Goal: Task Accomplishment & Management: Complete application form

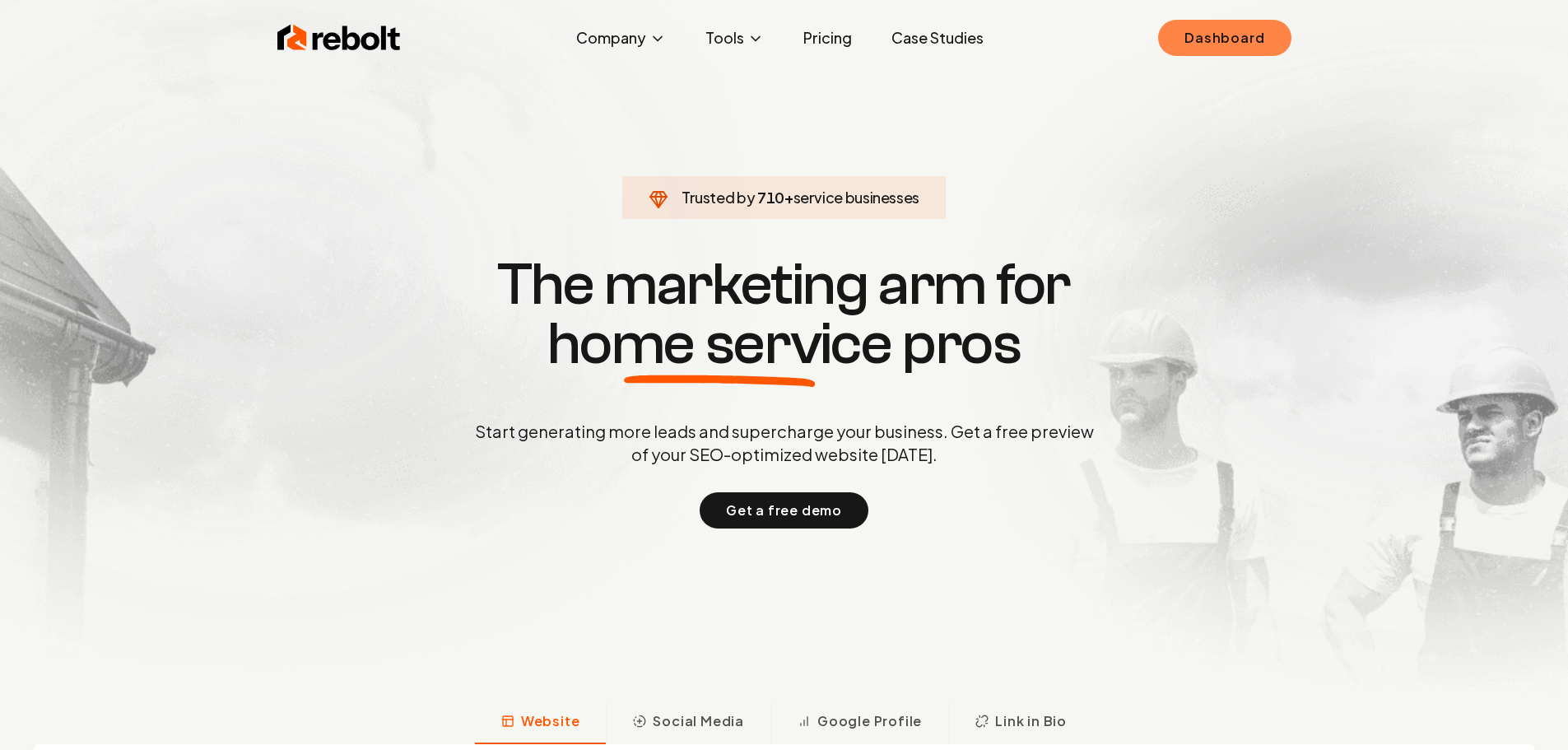
click at [1172, 35] on link "Dashboard" at bounding box center [1225, 37] width 133 height 37
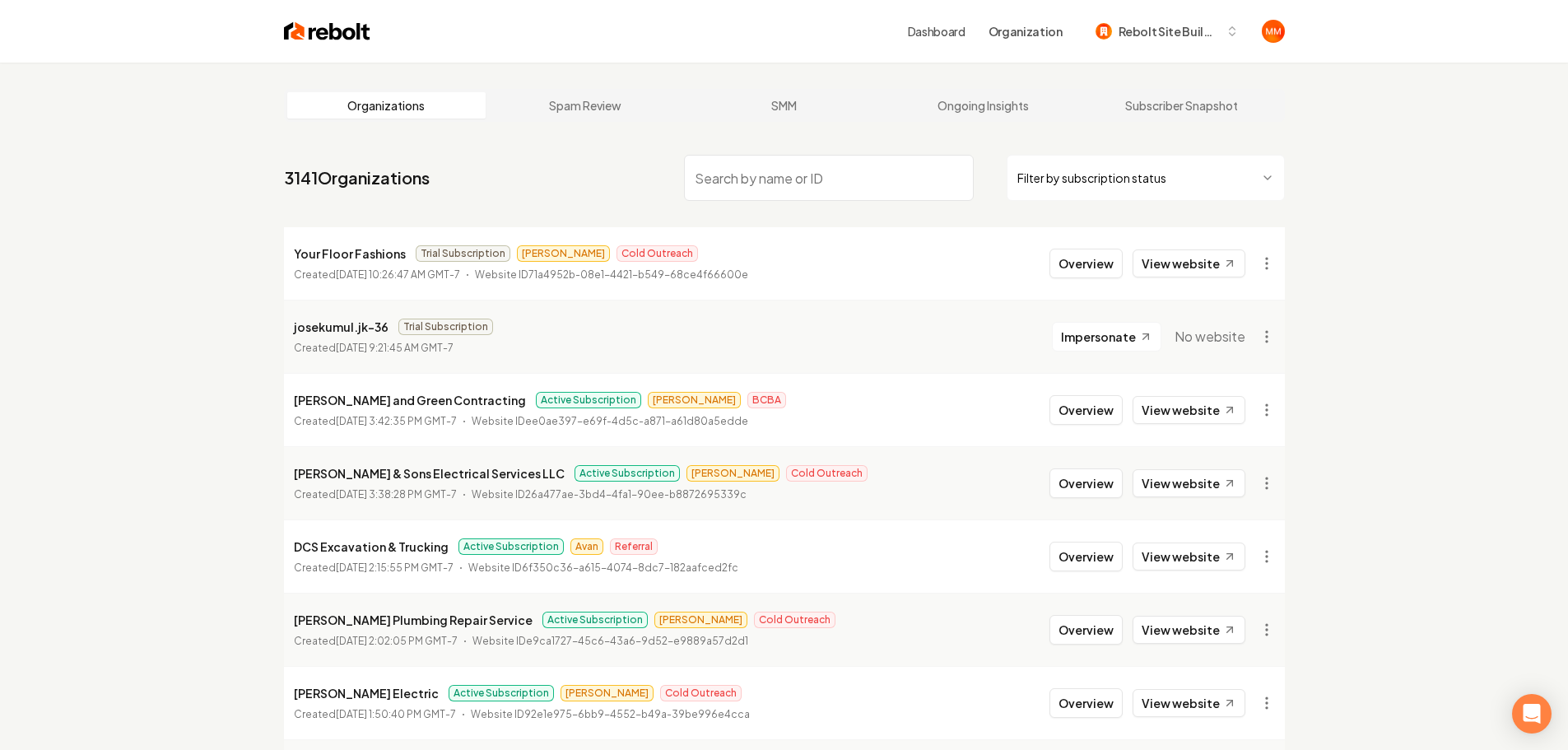
click at [320, 39] on img at bounding box center [327, 31] width 87 height 23
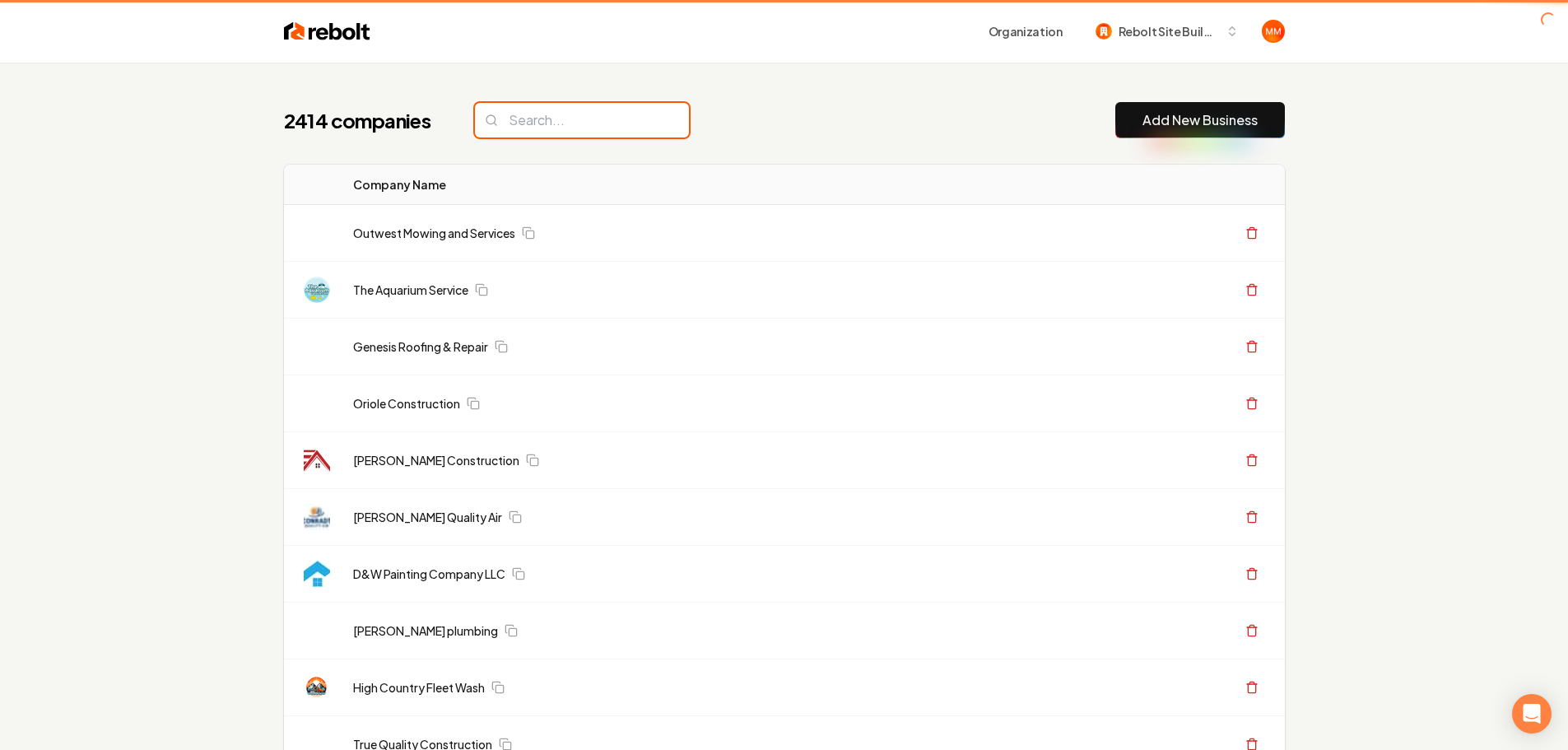
click at [582, 121] on input "search" at bounding box center [582, 120] width 214 height 35
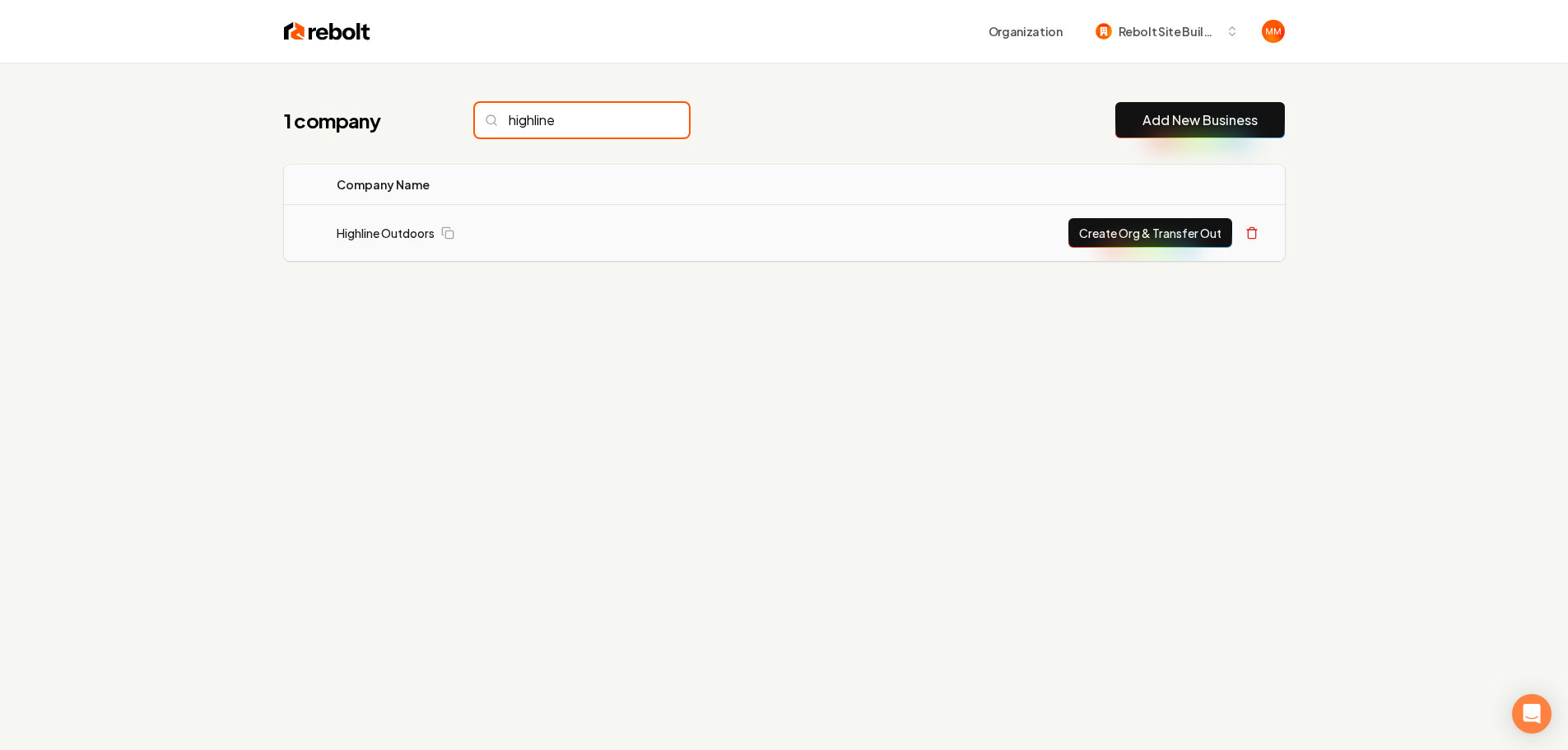
type input "highline"
click at [1153, 224] on button "Create Org & Transfer Out" at bounding box center [1150, 233] width 164 height 30
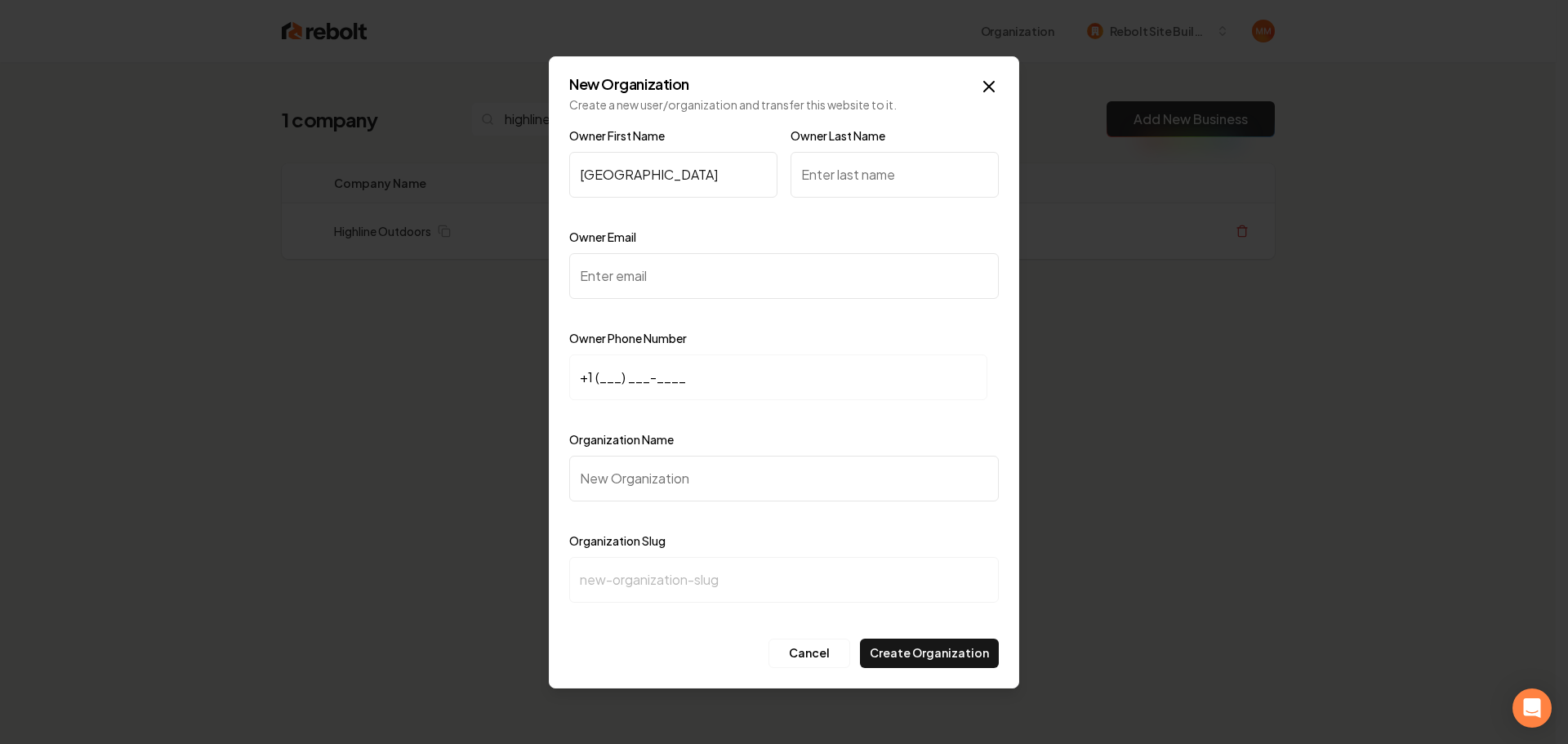
type input "Dayton"
click at [933, 171] on input "Owner Last Name" at bounding box center [894, 174] width 208 height 45
type input "Meyer"
click at [730, 256] on input "Owner Email" at bounding box center [784, 276] width 430 height 45
paste input "dayton@highlineaz.com"
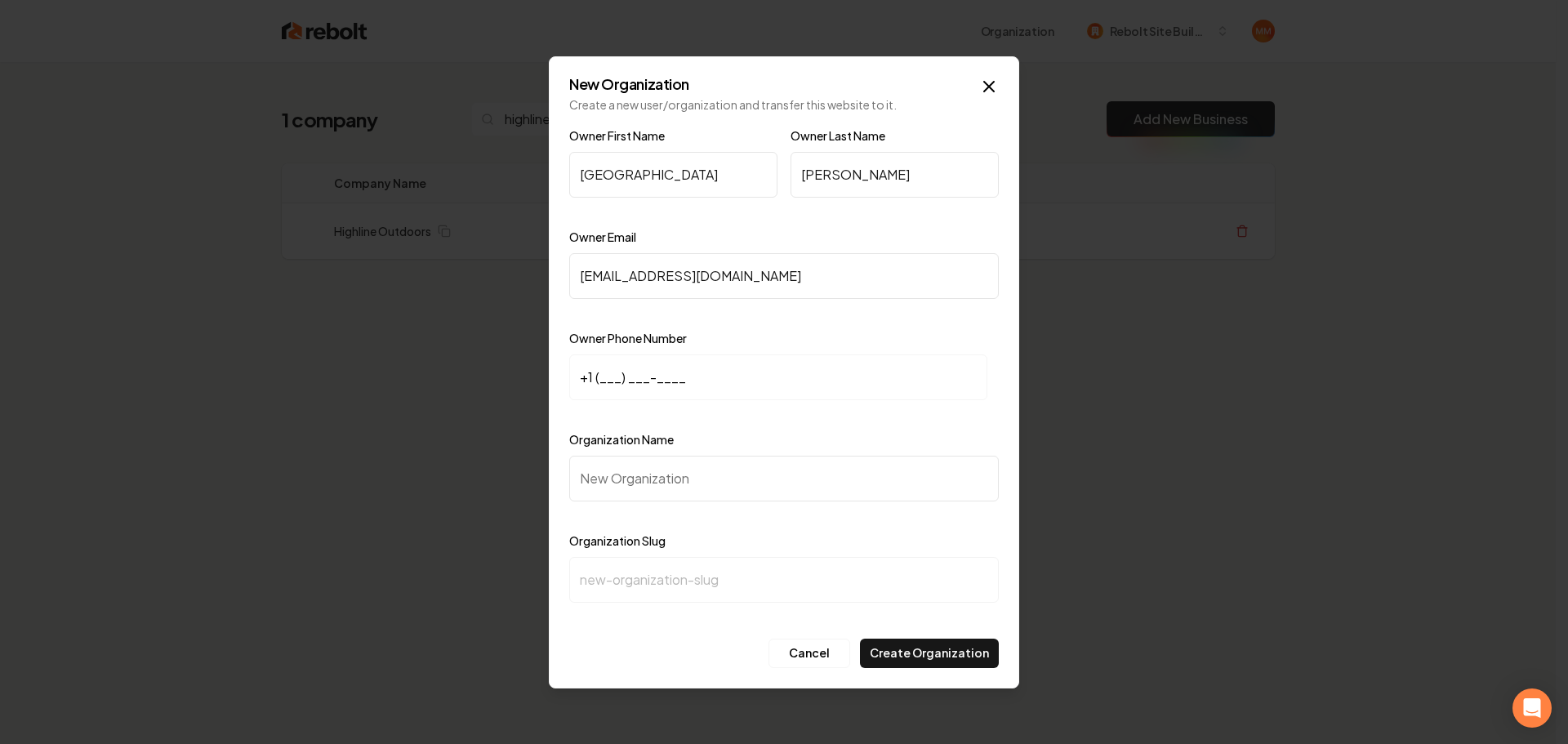
type input "dayton@highlineaz.com"
click at [602, 373] on input "+1 (___) ___-____" at bounding box center [778, 377] width 418 height 45
type input "+1 (480) 952-1357"
click at [662, 475] on input "Organization Name" at bounding box center [784, 479] width 430 height 45
type input "H"
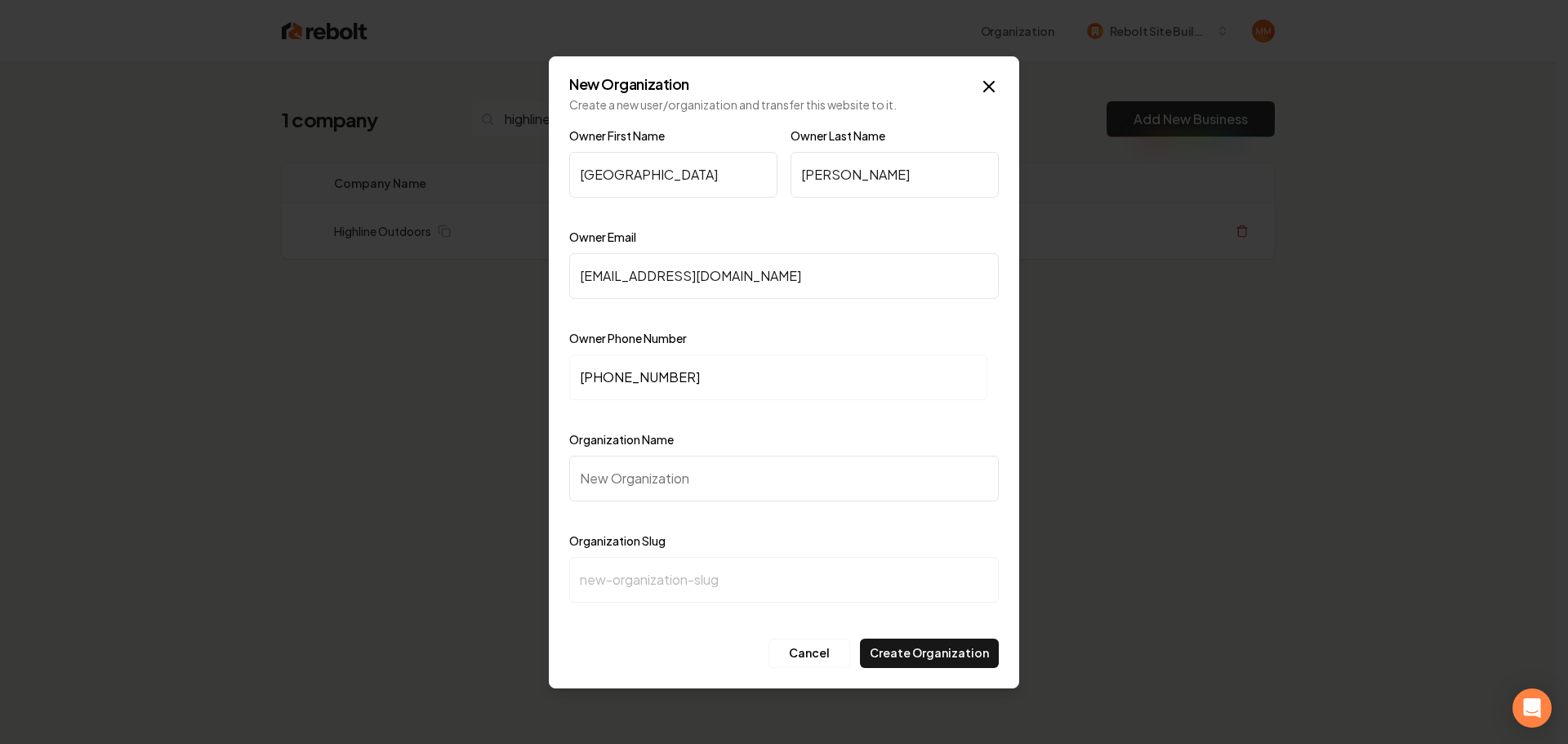
type input "h"
type input "Hi"
type input "hi"
type input "Hig"
type input "hig"
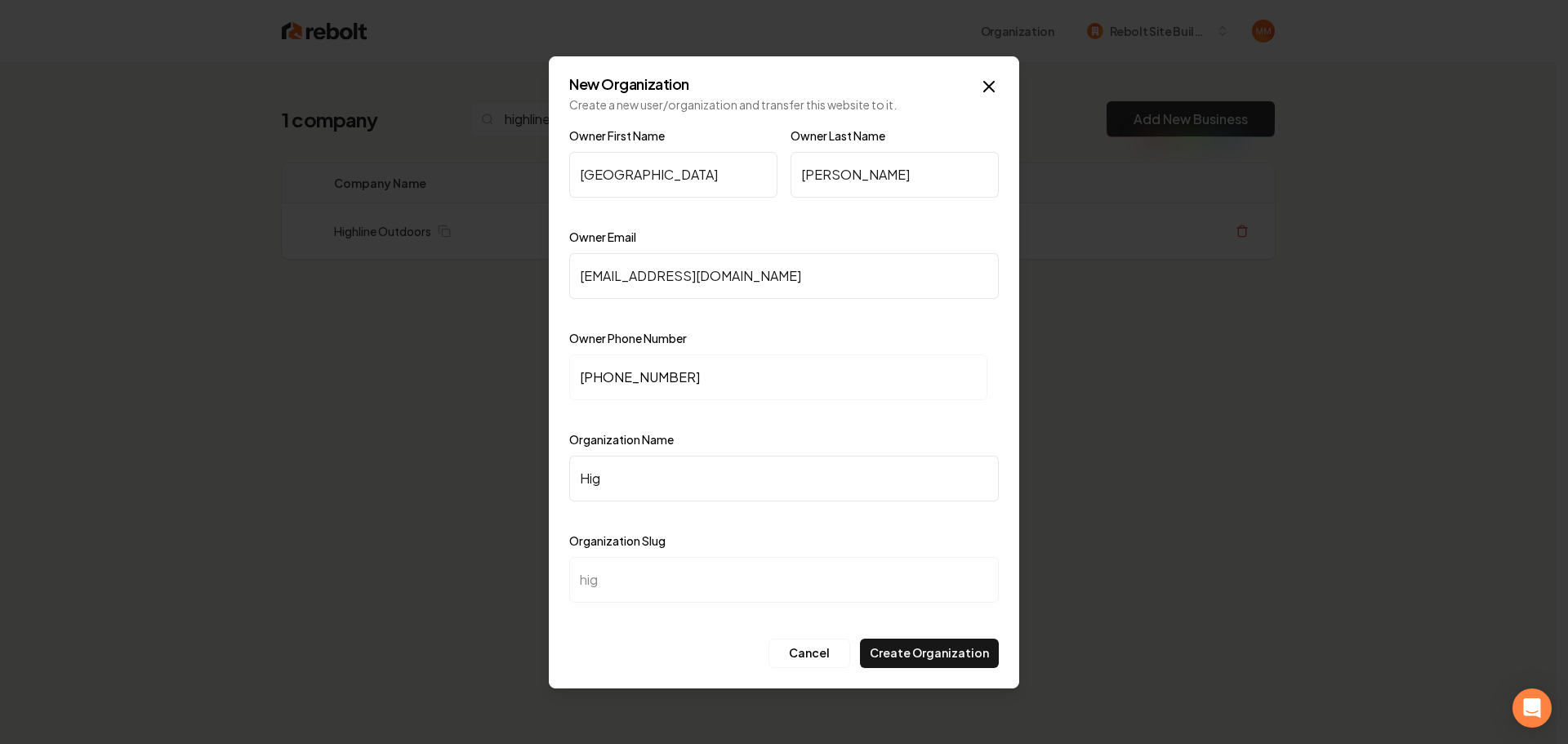
type input "High"
type input "high"
type input "Highl"
type input "highl"
type input "Highli"
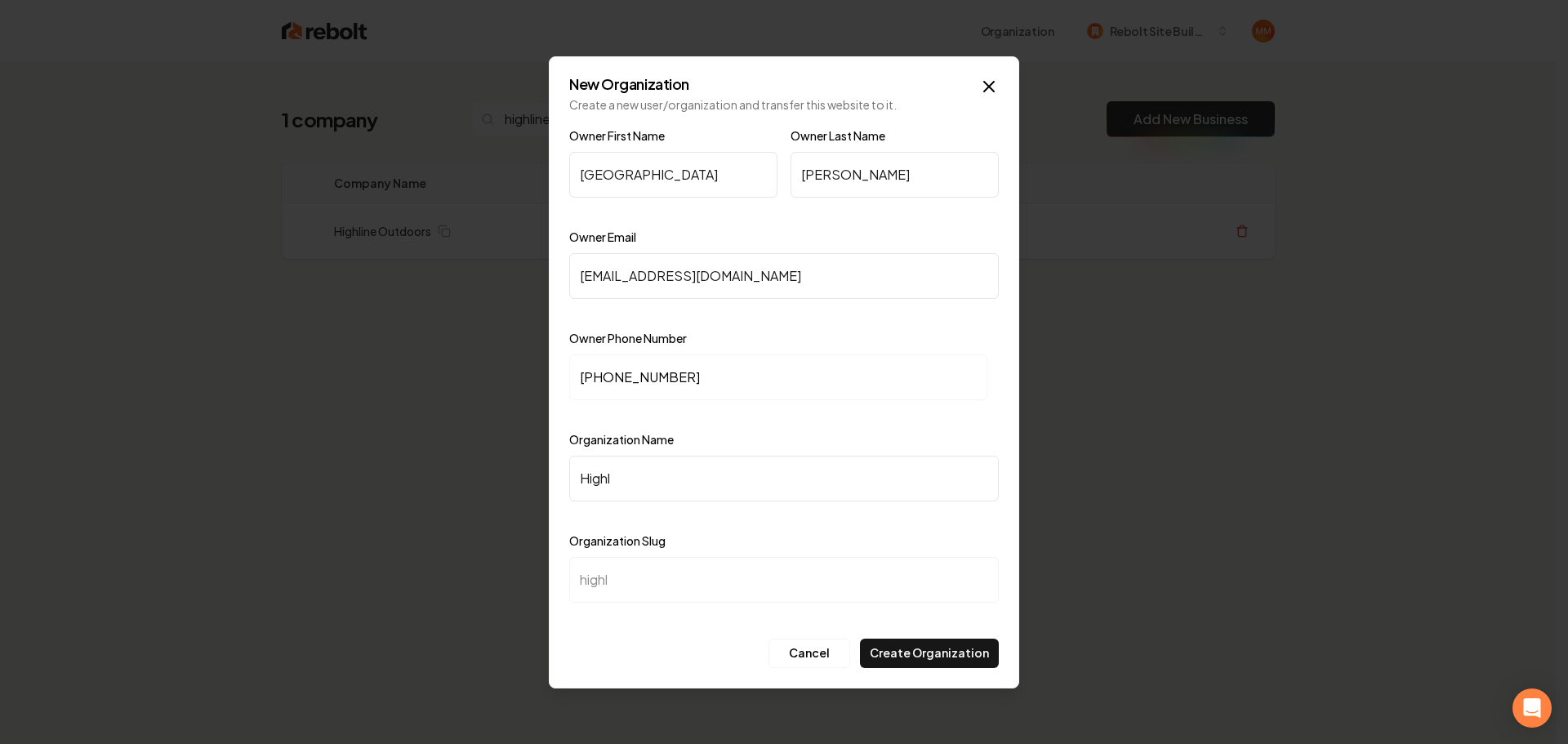
type input "highli"
type input "Highlin"
type input "highlin"
type input "Highline"
type input "highline"
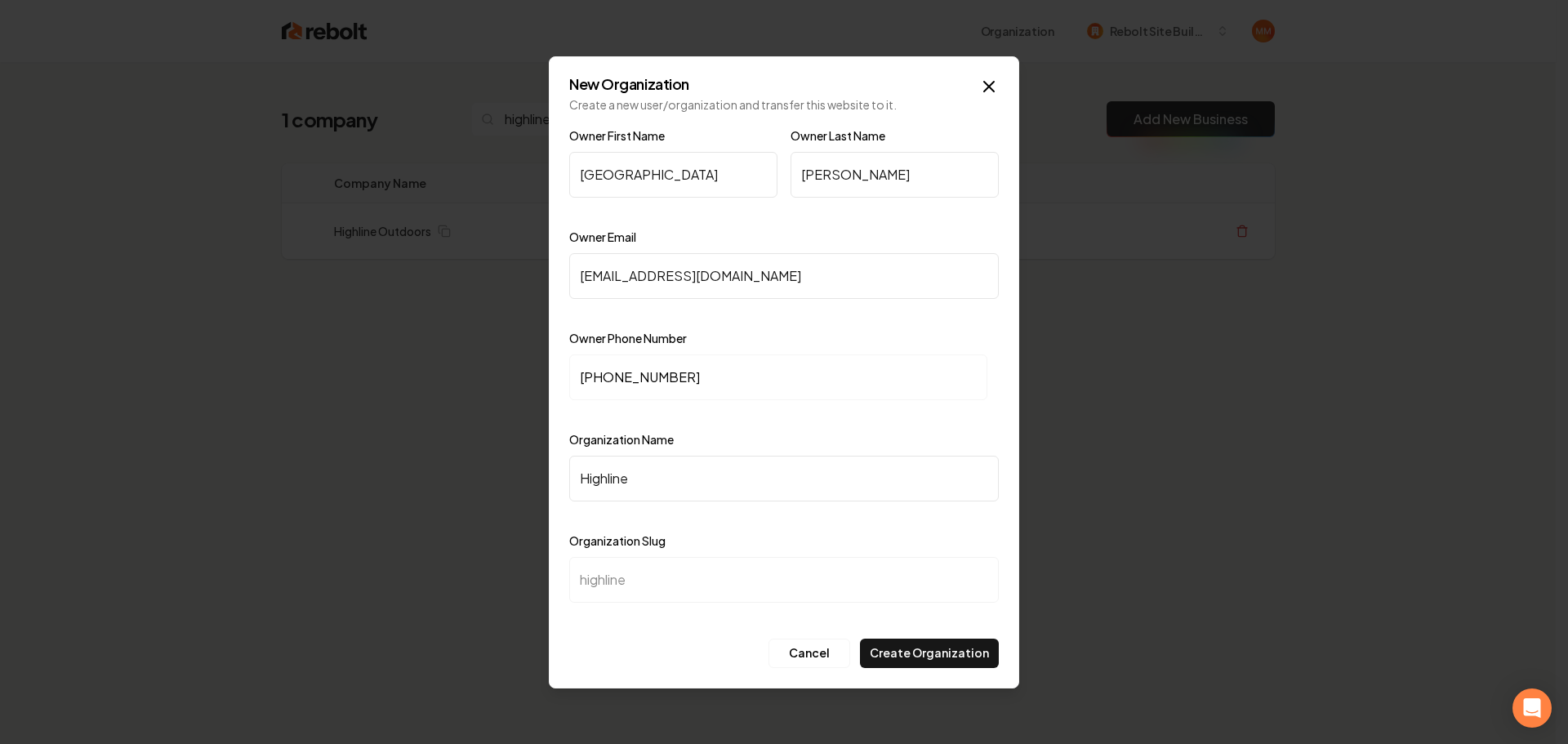
type input "Highline O"
type input "highline-o"
type input "Highline Ou"
type input "highline-ou"
type input "Highline Out"
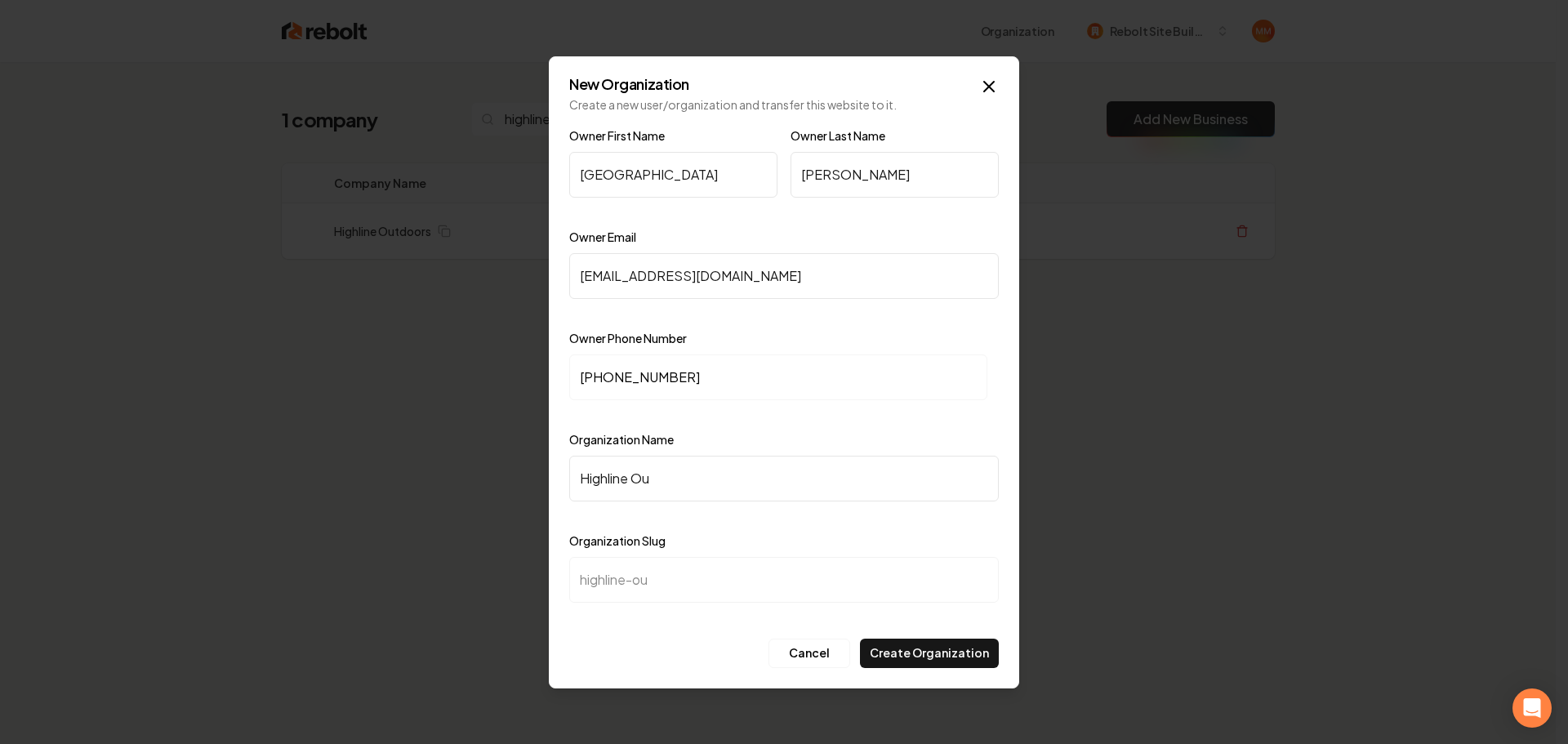
type input "highline-out"
type input "Highline Outd"
type input "highline-outd"
type input "Highline Outdo"
type input "highline-outdo"
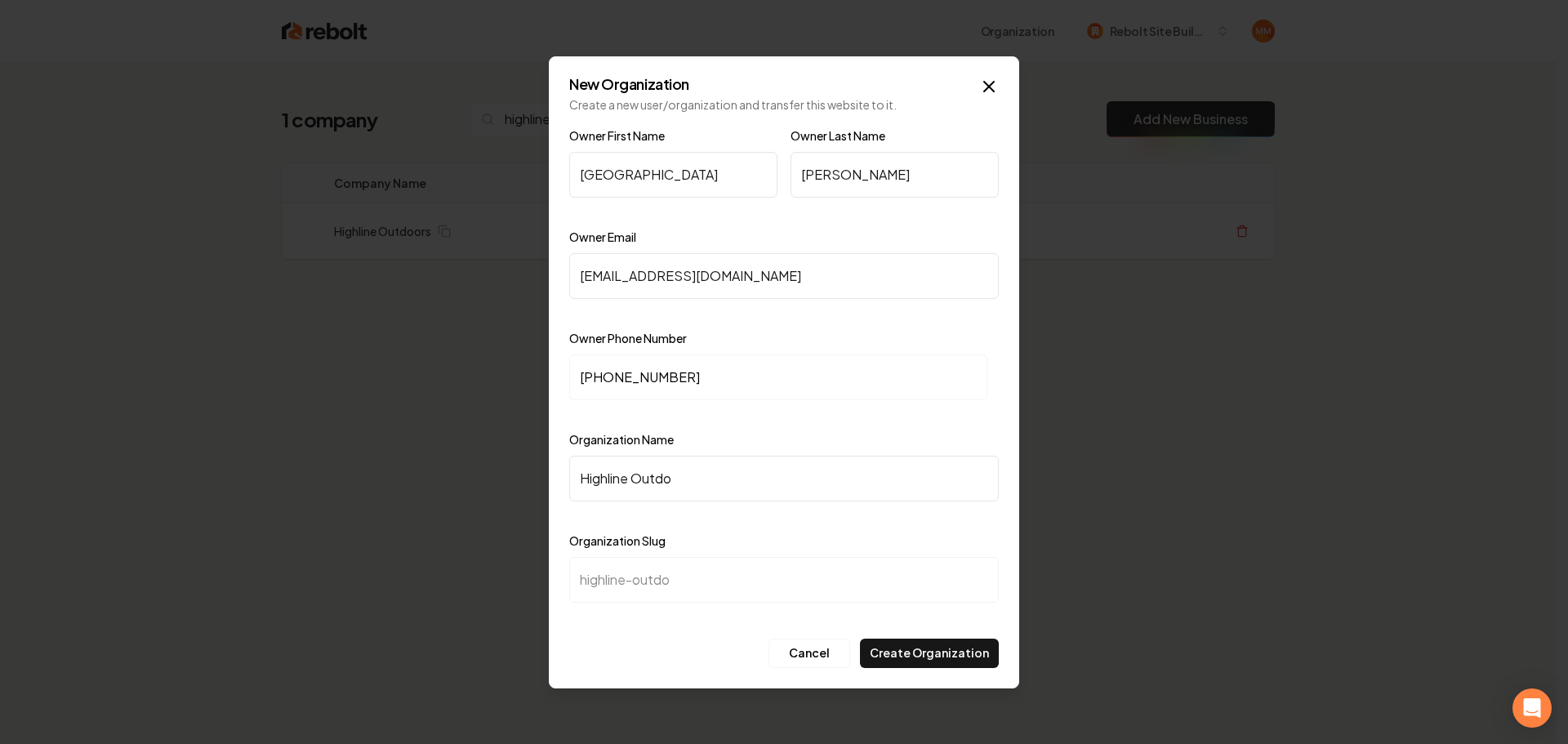
type input "Highline Outdoo"
type input "highline-outdoo"
type input "Highline Outdoor"
type input "highline-outdoor"
type input "Highline Outdoors"
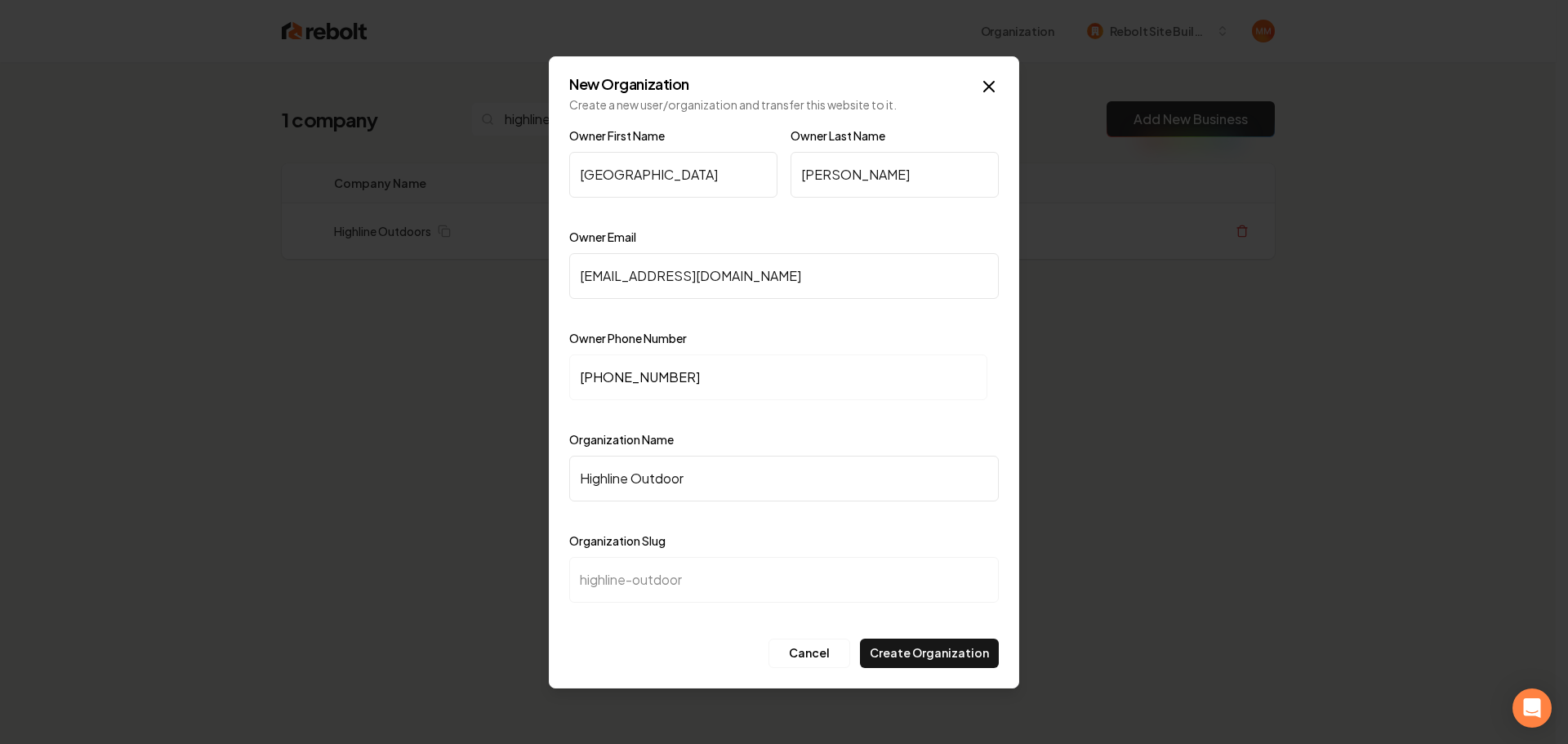
type input "highline-outdoors"
type input "Highline Outdoors"
click at [946, 658] on button "Create Organization" at bounding box center [929, 653] width 139 height 29
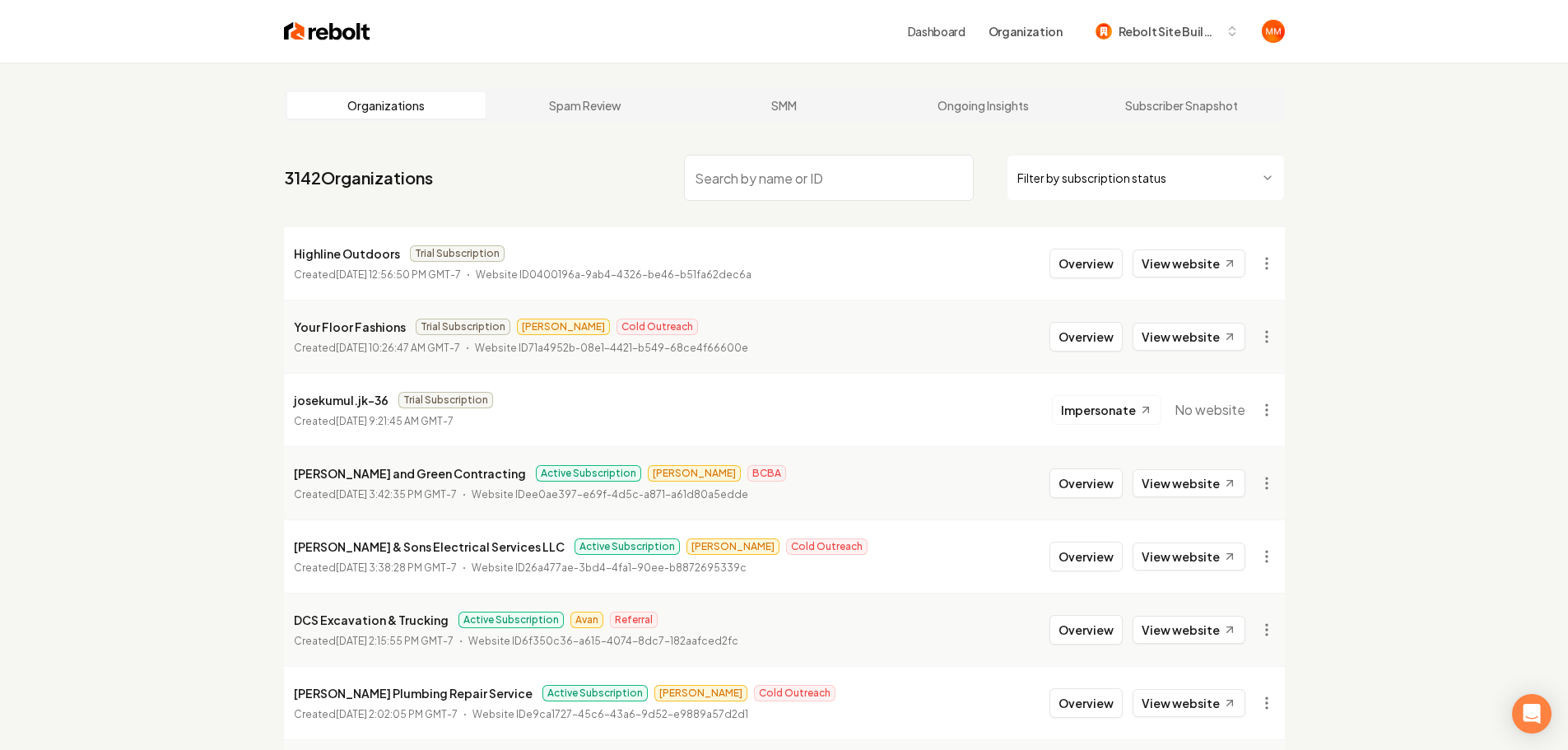
click at [588, 187] on nav "3142 Organizations Filter by subscription status" at bounding box center [784, 183] width 1001 height 72
click at [1255, 268] on html "Dashboard Organization Rebolt Site Builder Organizations Spam Review SMM Ongoin…" at bounding box center [784, 375] width 1568 height 750
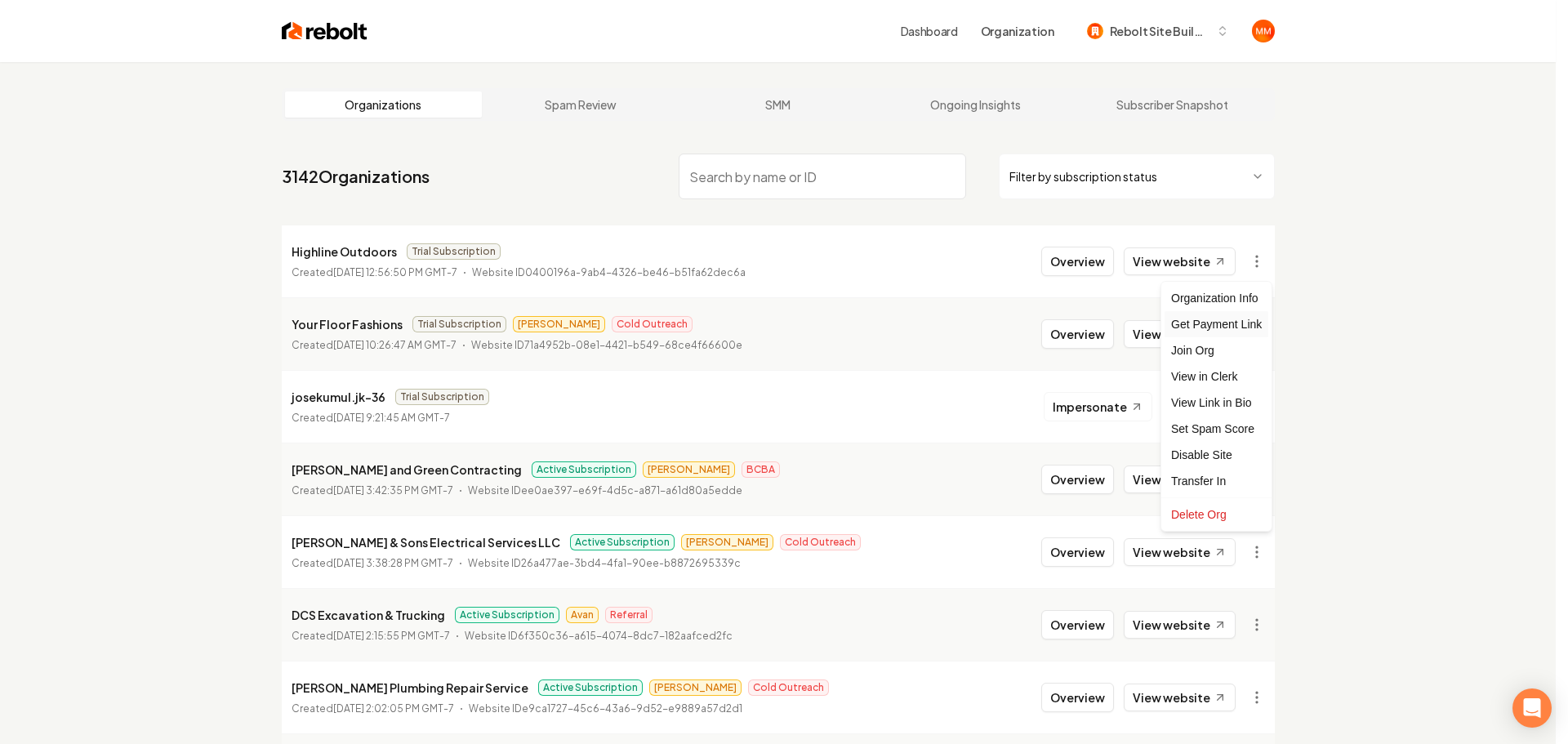
click at [1238, 315] on div "Get Payment Link" at bounding box center [1216, 324] width 104 height 26
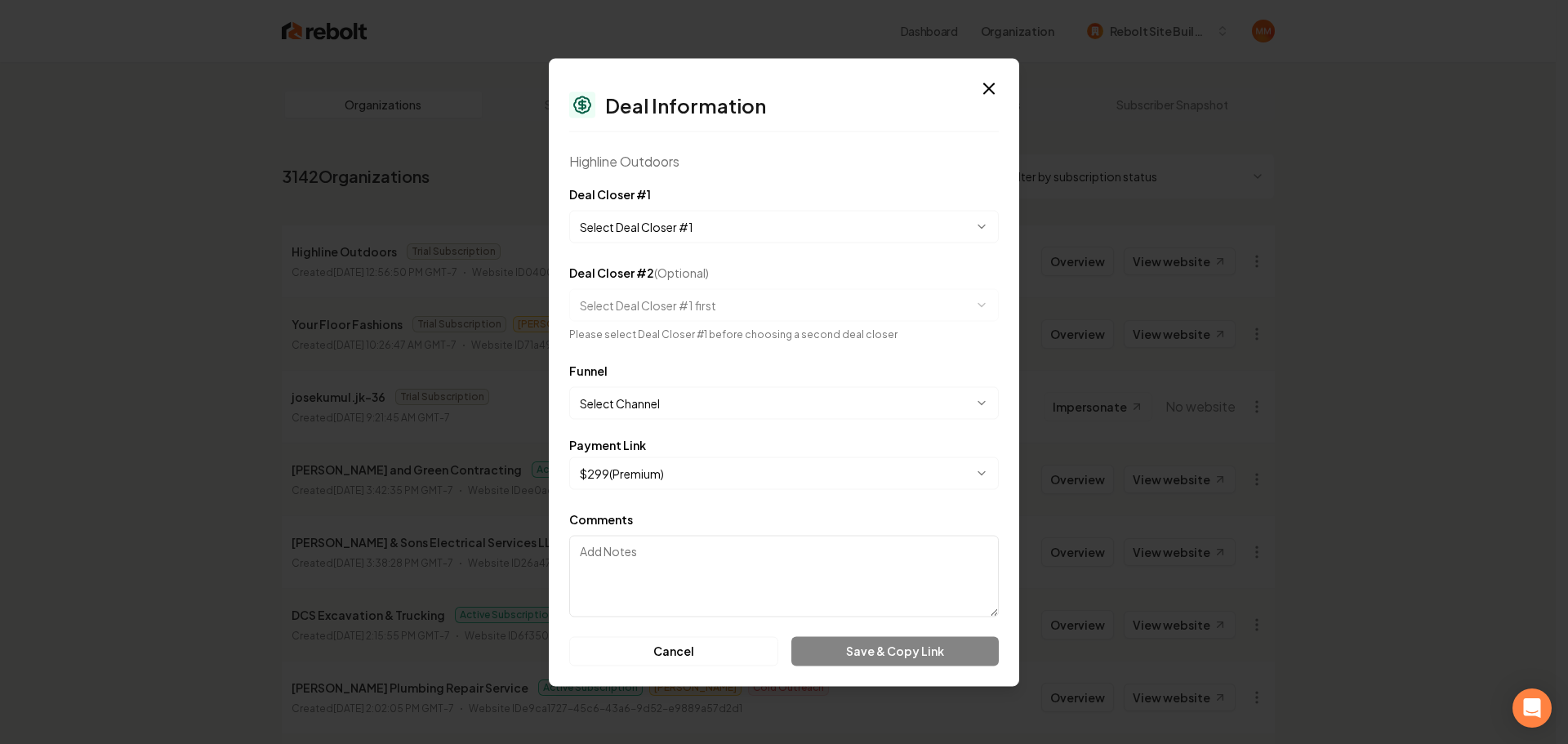
click at [694, 229] on body "Dashboard Organization Rebolt Site Builder Organizations Spam Review SMM Ongoin…" at bounding box center [777, 372] width 1555 height 744
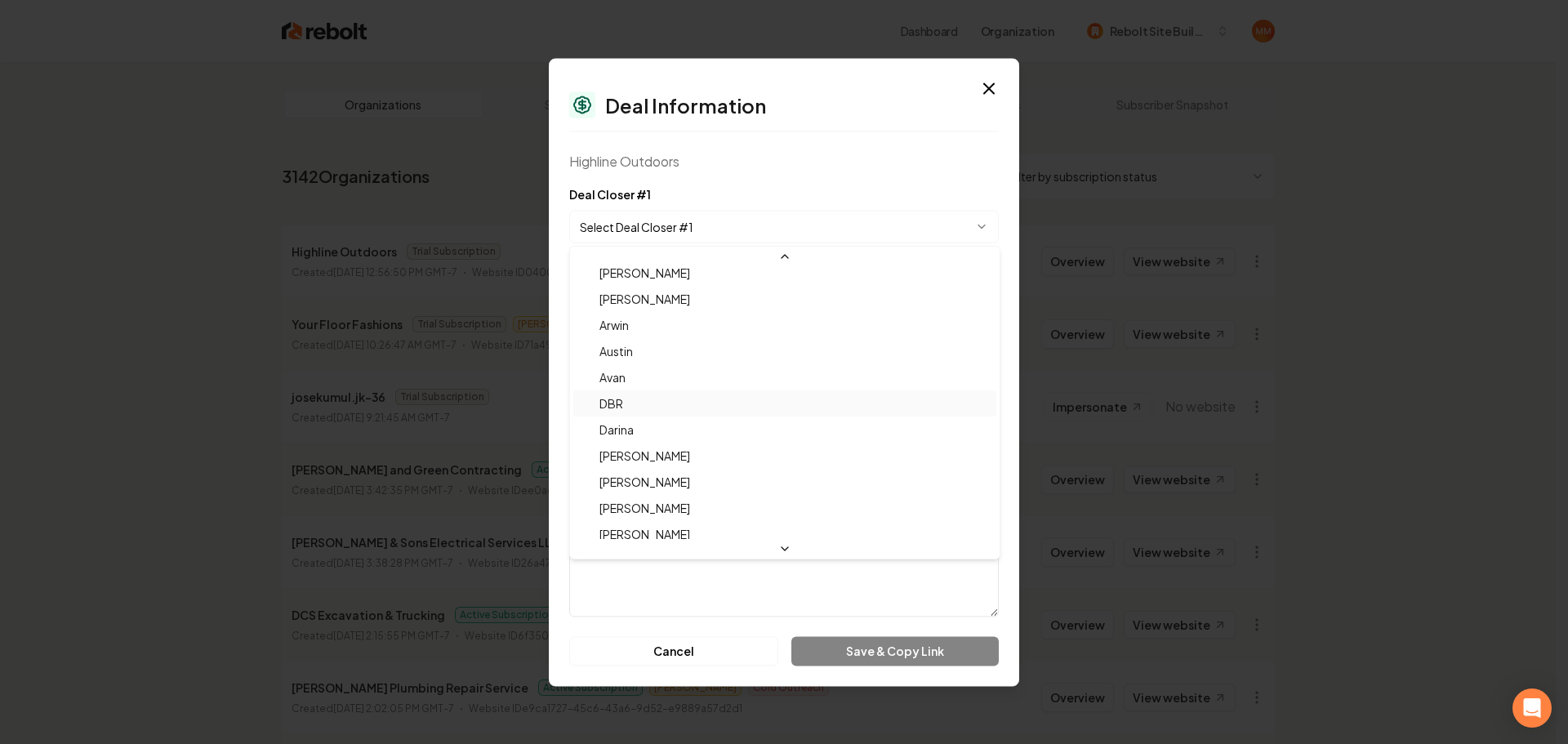
scroll to position [54, 0]
select select "**********"
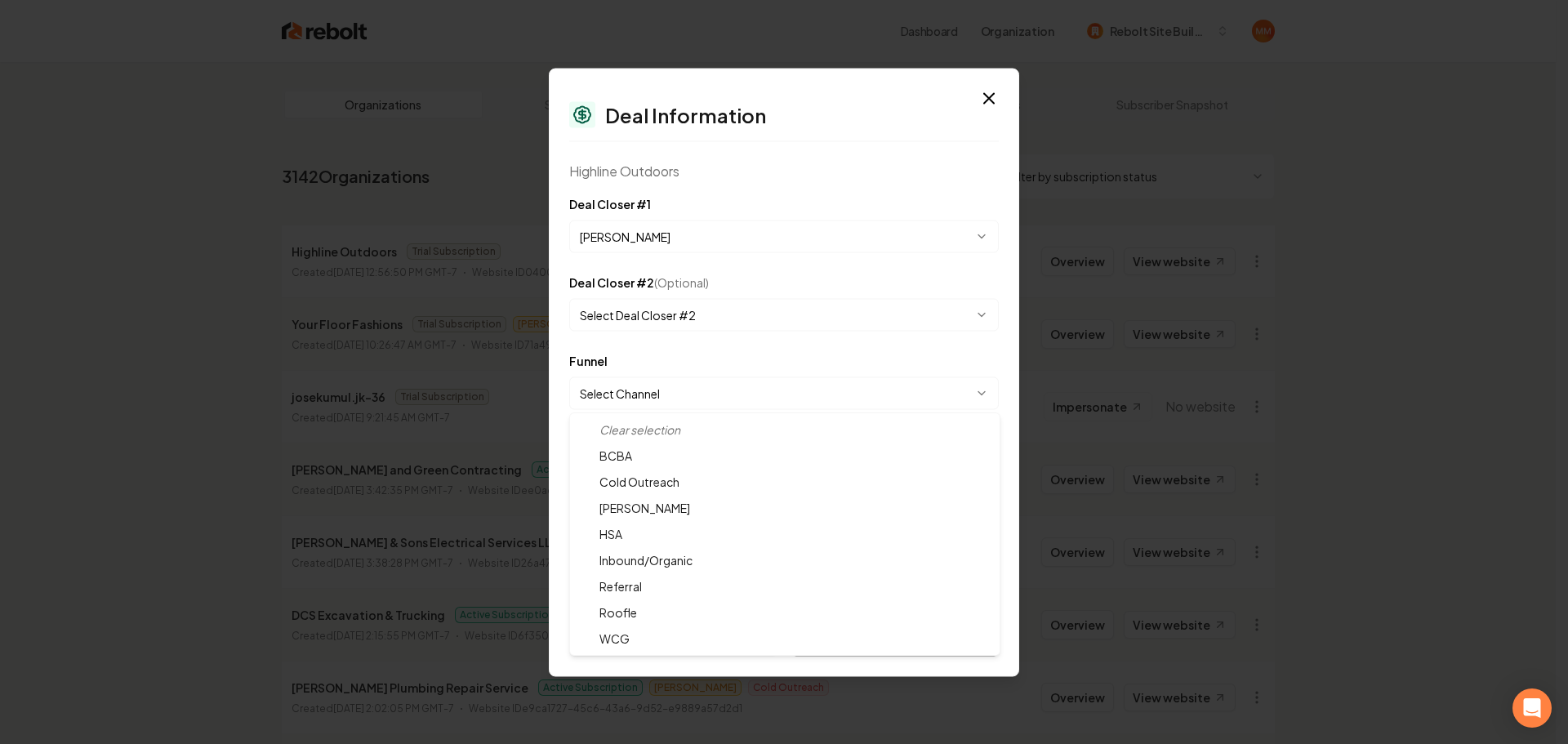
click at [697, 403] on body "Dashboard Organization Rebolt Site Builder Organizations Spam Review SMM Ongoin…" at bounding box center [777, 372] width 1555 height 744
select select "**********"
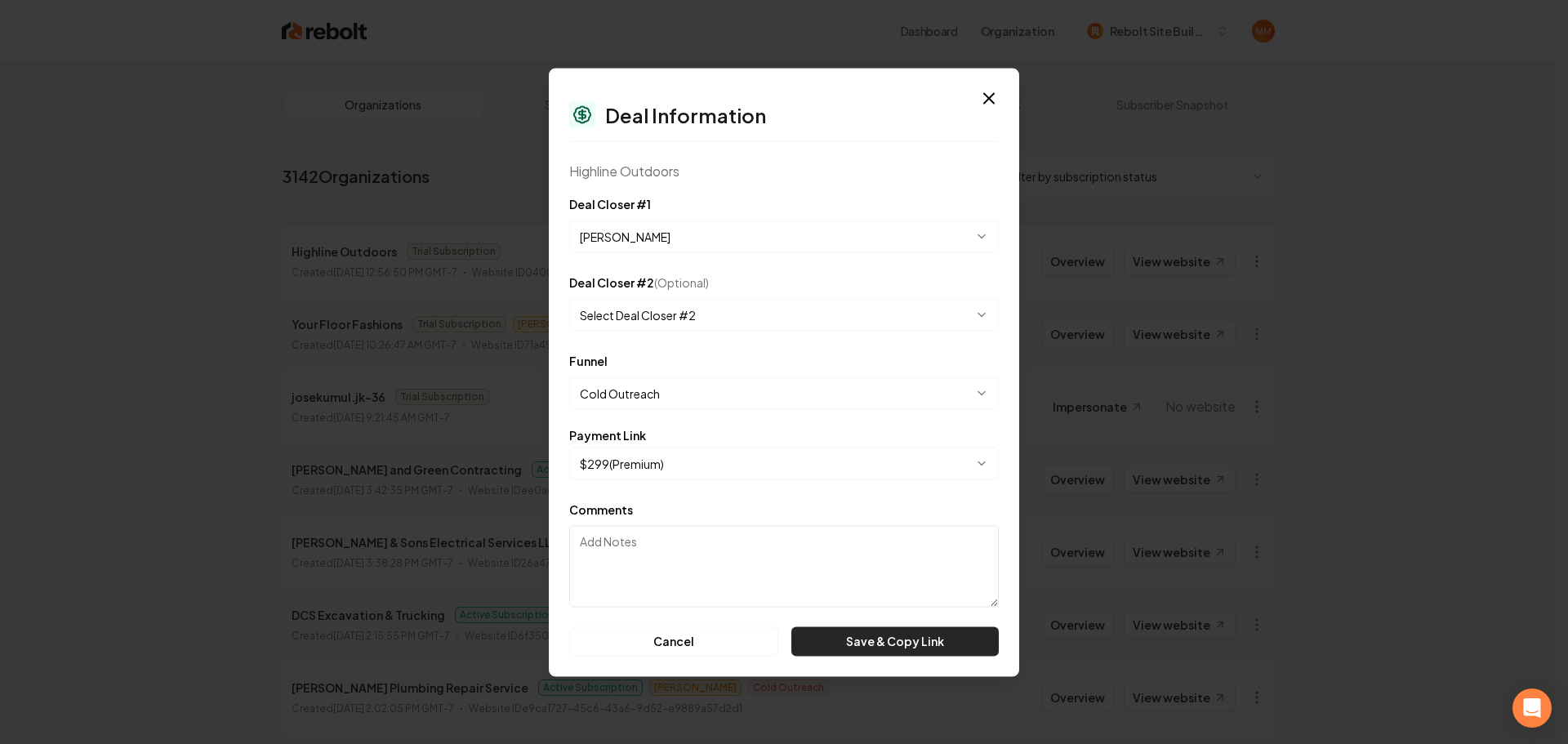
click at [894, 631] on button "Save & Copy Link" at bounding box center [895, 640] width 207 height 29
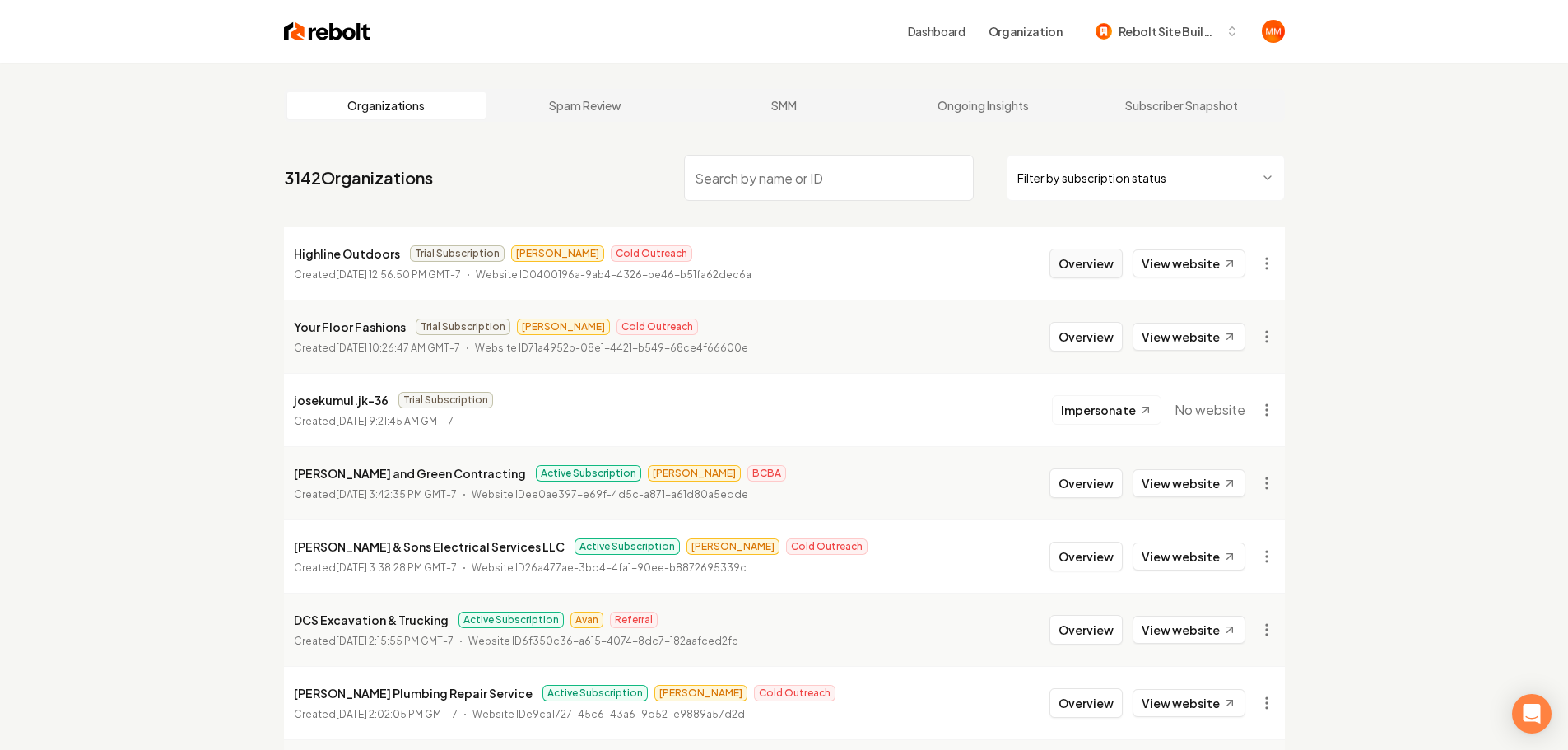
click at [1073, 257] on button "Overview" at bounding box center [1086, 263] width 73 height 30
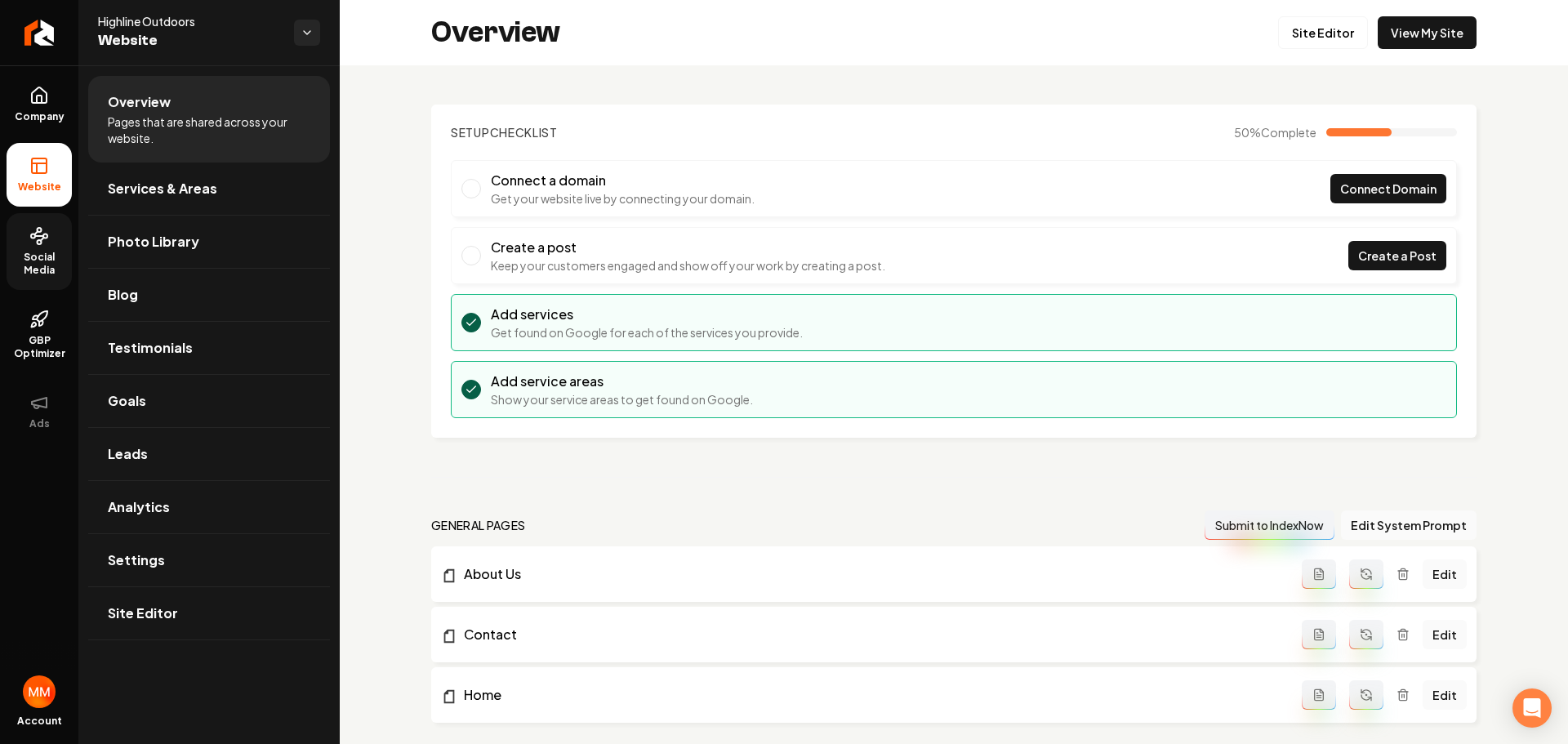
click at [46, 261] on span "Social Media" at bounding box center [40, 263] width 66 height 26
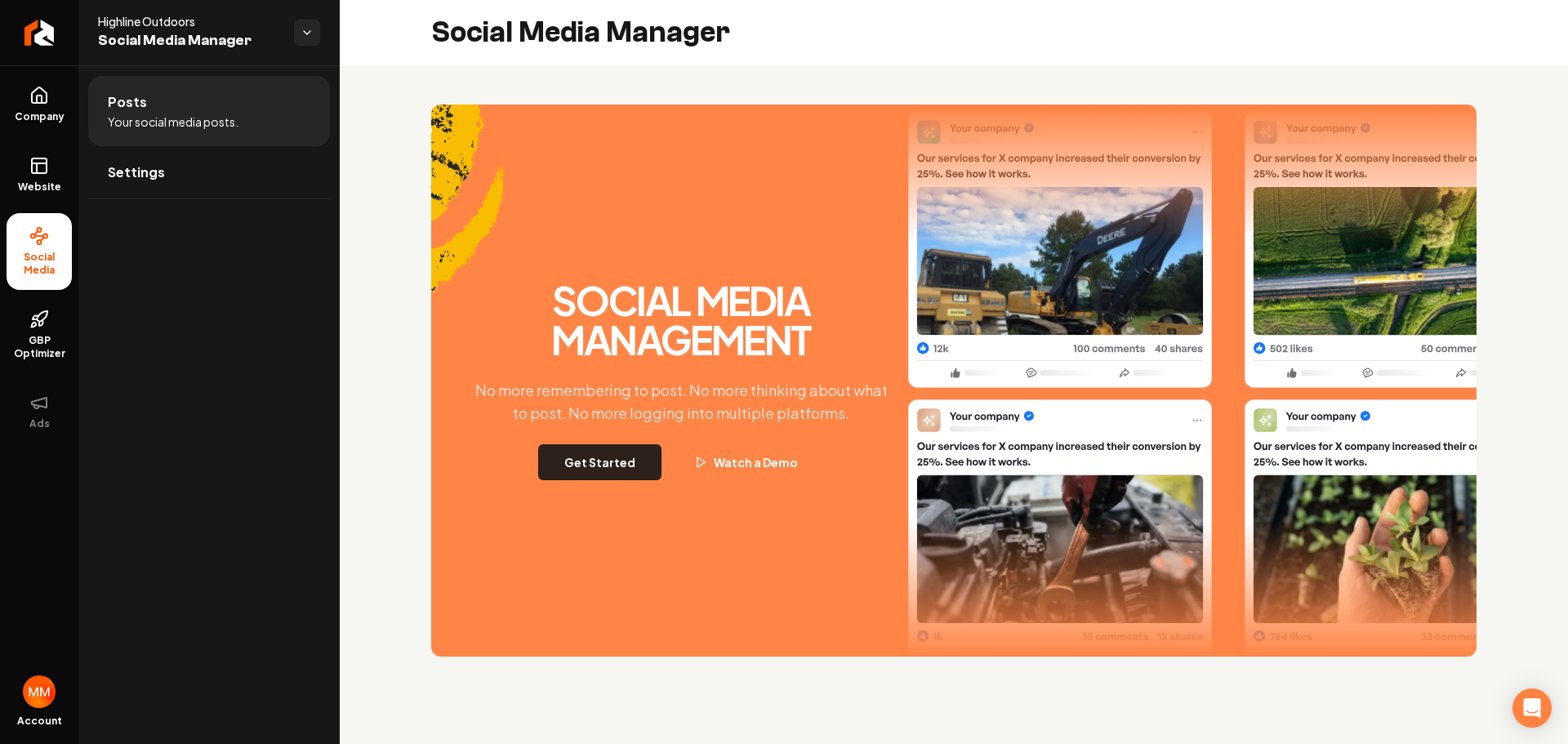
click at [613, 469] on button "Get Started" at bounding box center [599, 462] width 123 height 36
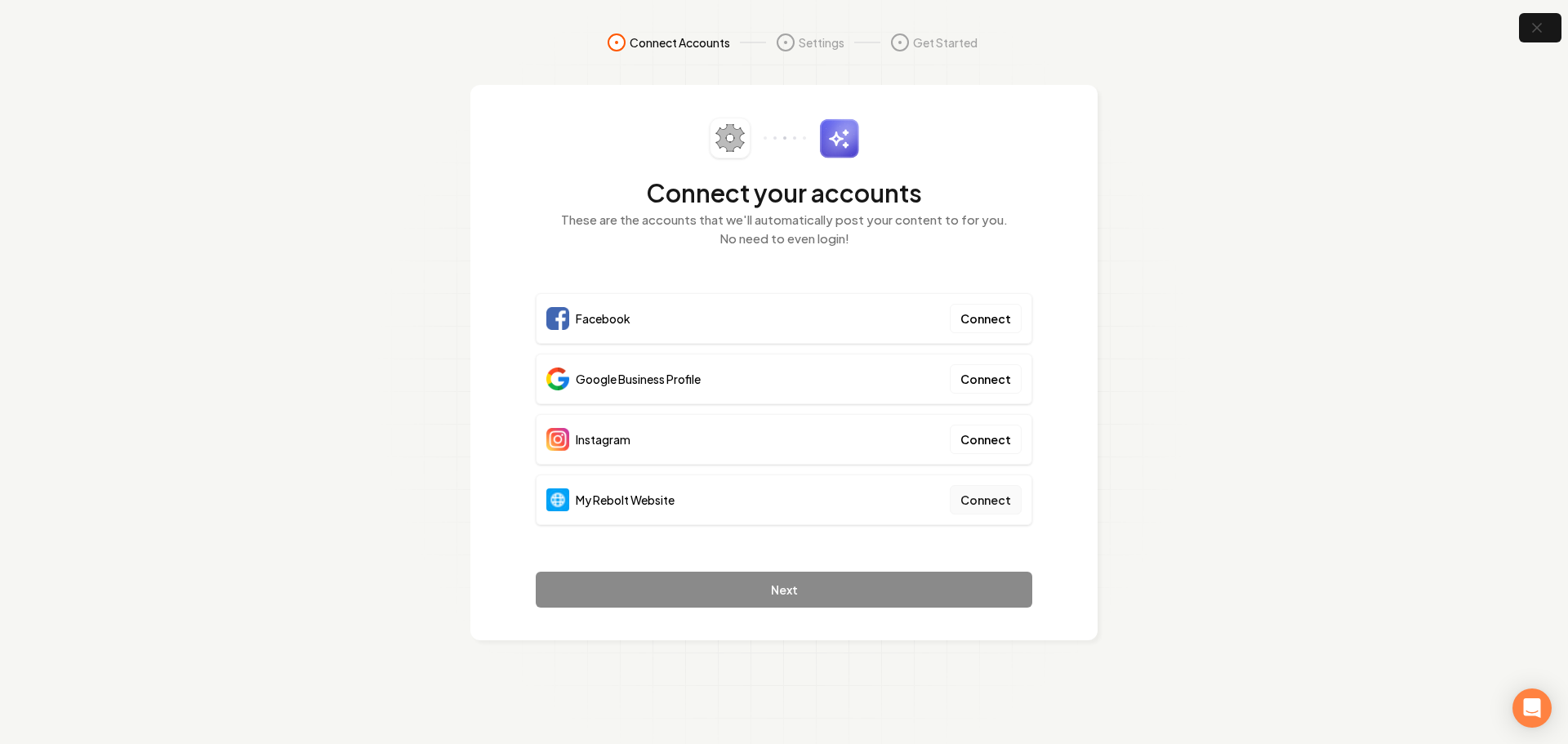
click at [982, 503] on button "Connect" at bounding box center [985, 499] width 72 height 29
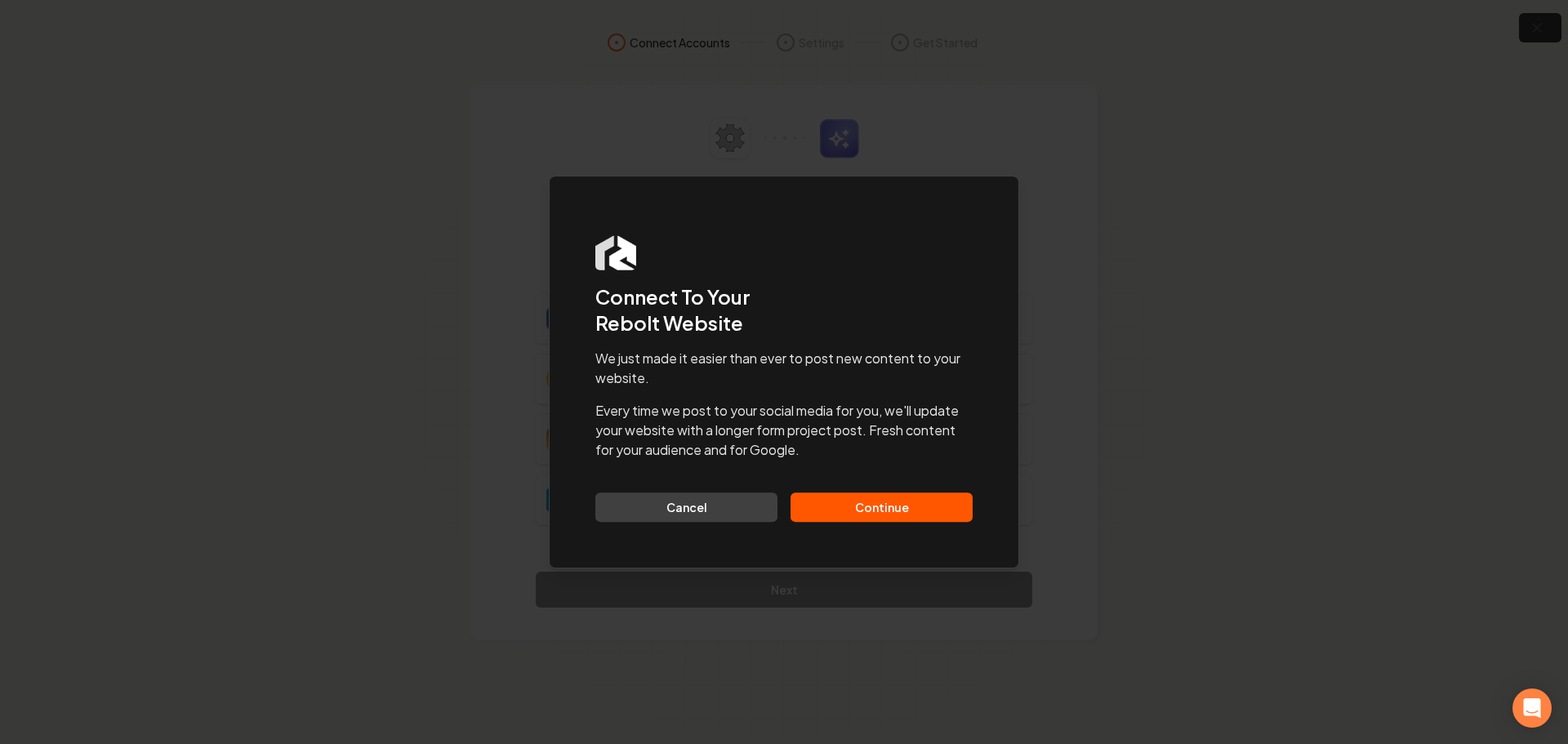
click at [900, 505] on button "Continue" at bounding box center [882, 506] width 182 height 29
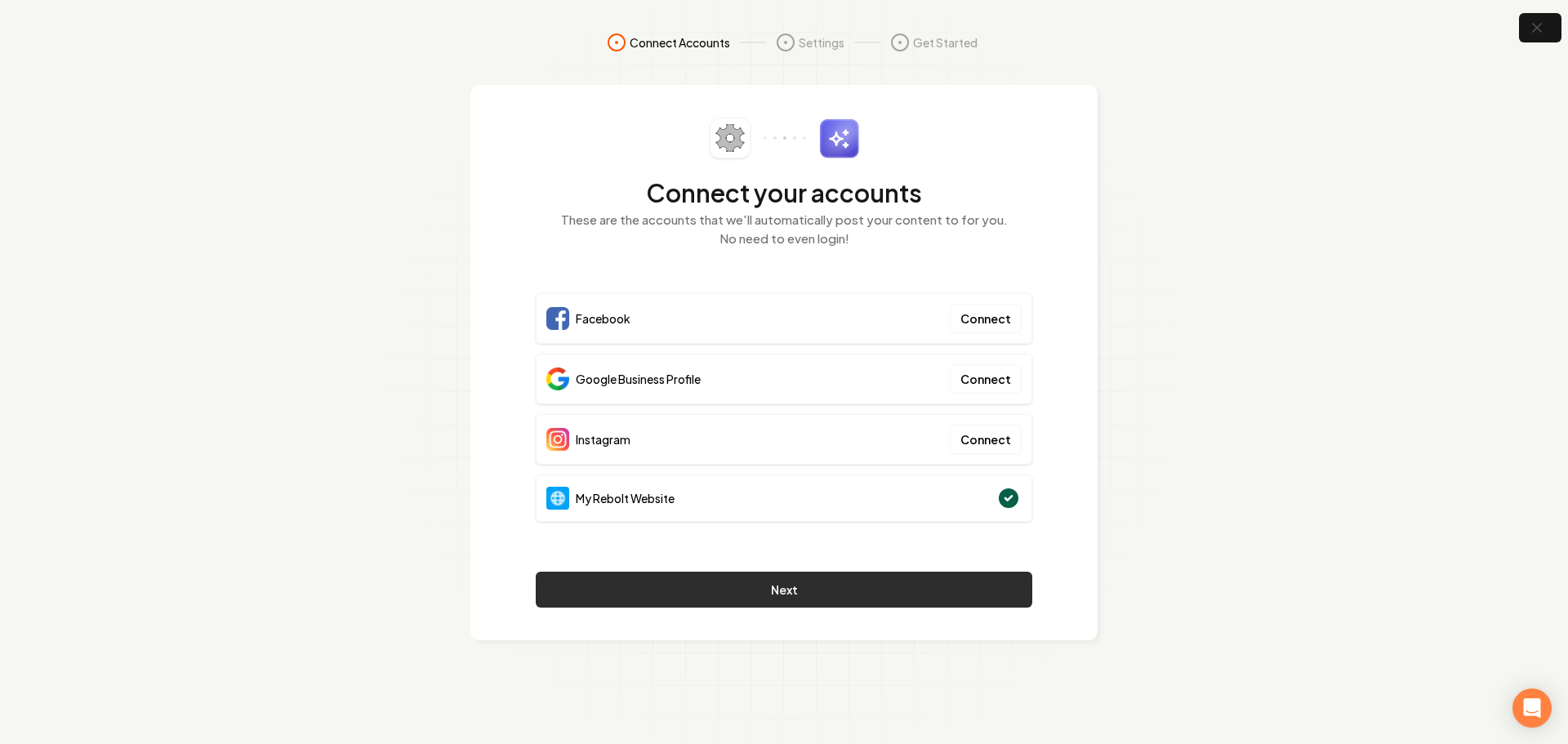
click at [842, 580] on button "Next" at bounding box center [784, 589] width 497 height 36
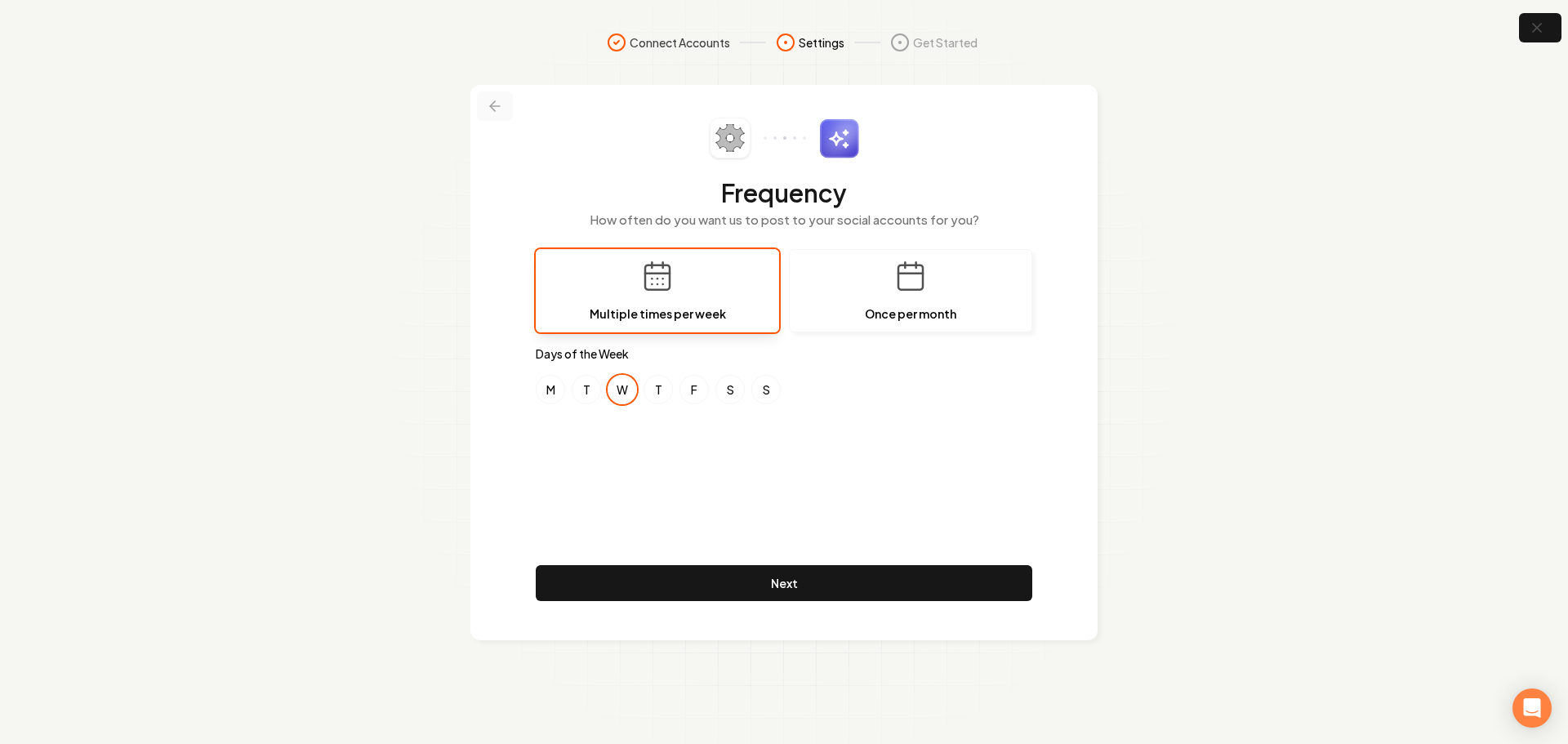
click at [502, 104] on icon at bounding box center [494, 105] width 16 height 16
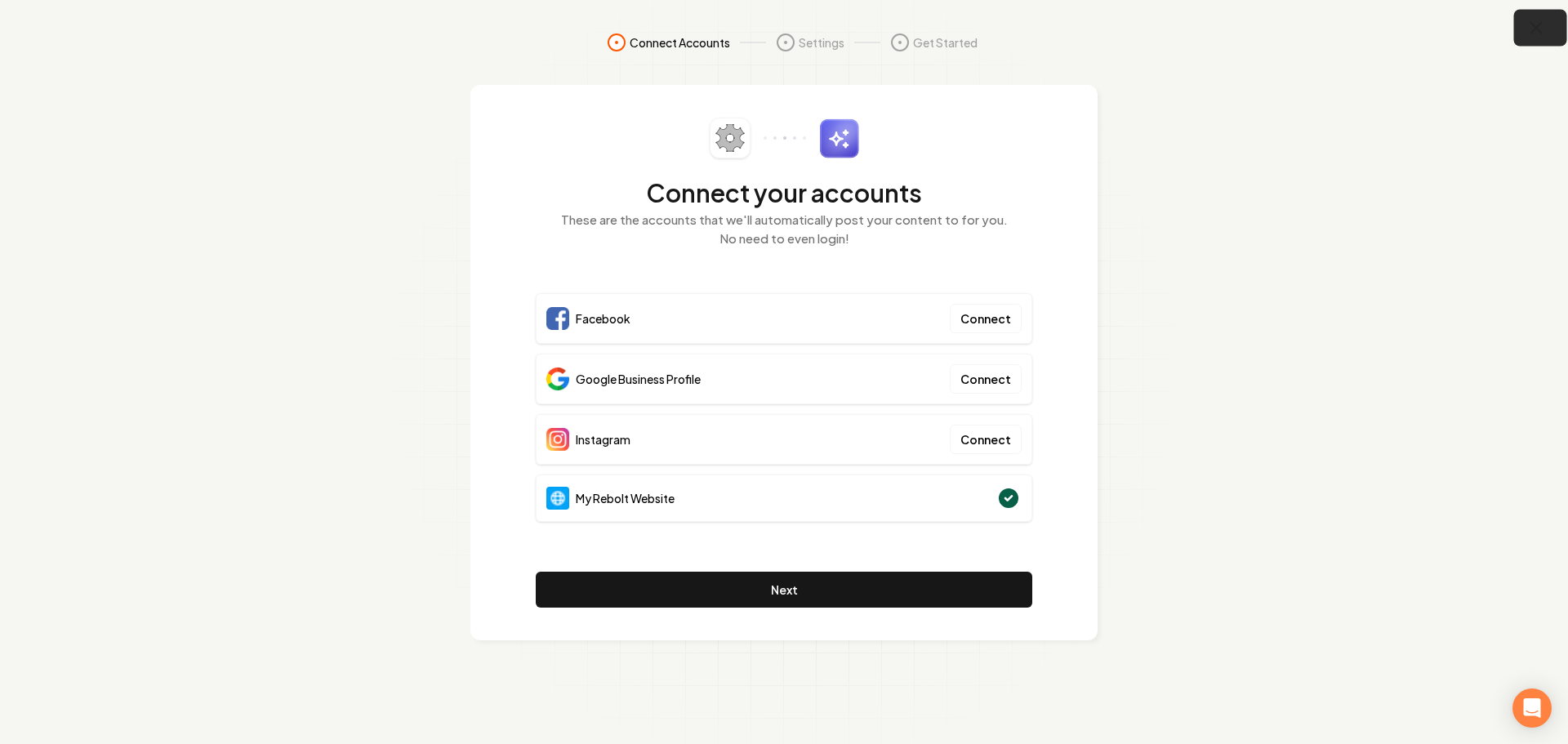
click at [1550, 22] on button "button" at bounding box center [1540, 29] width 53 height 37
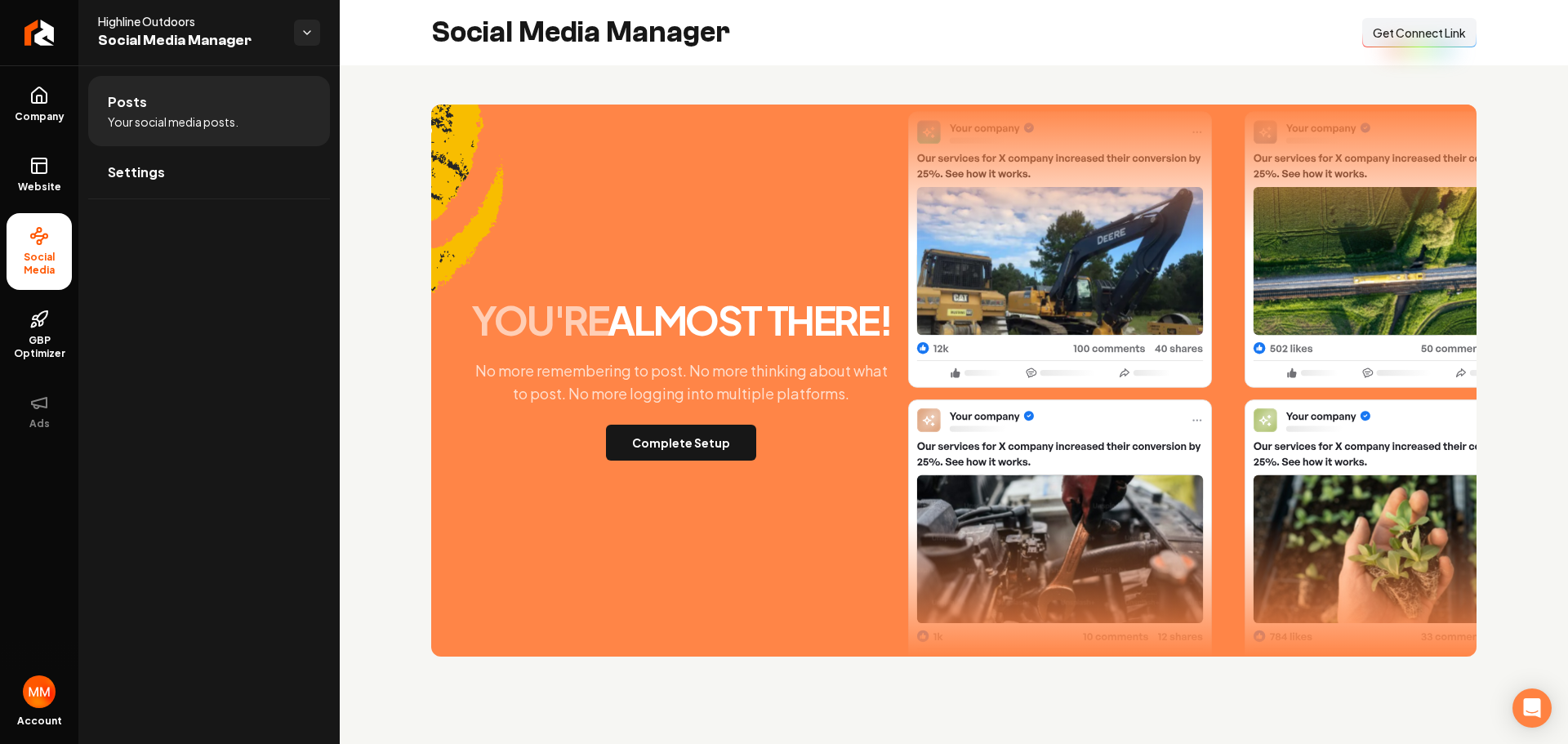
click at [1410, 28] on span "Get Connect Link" at bounding box center [1419, 32] width 93 height 16
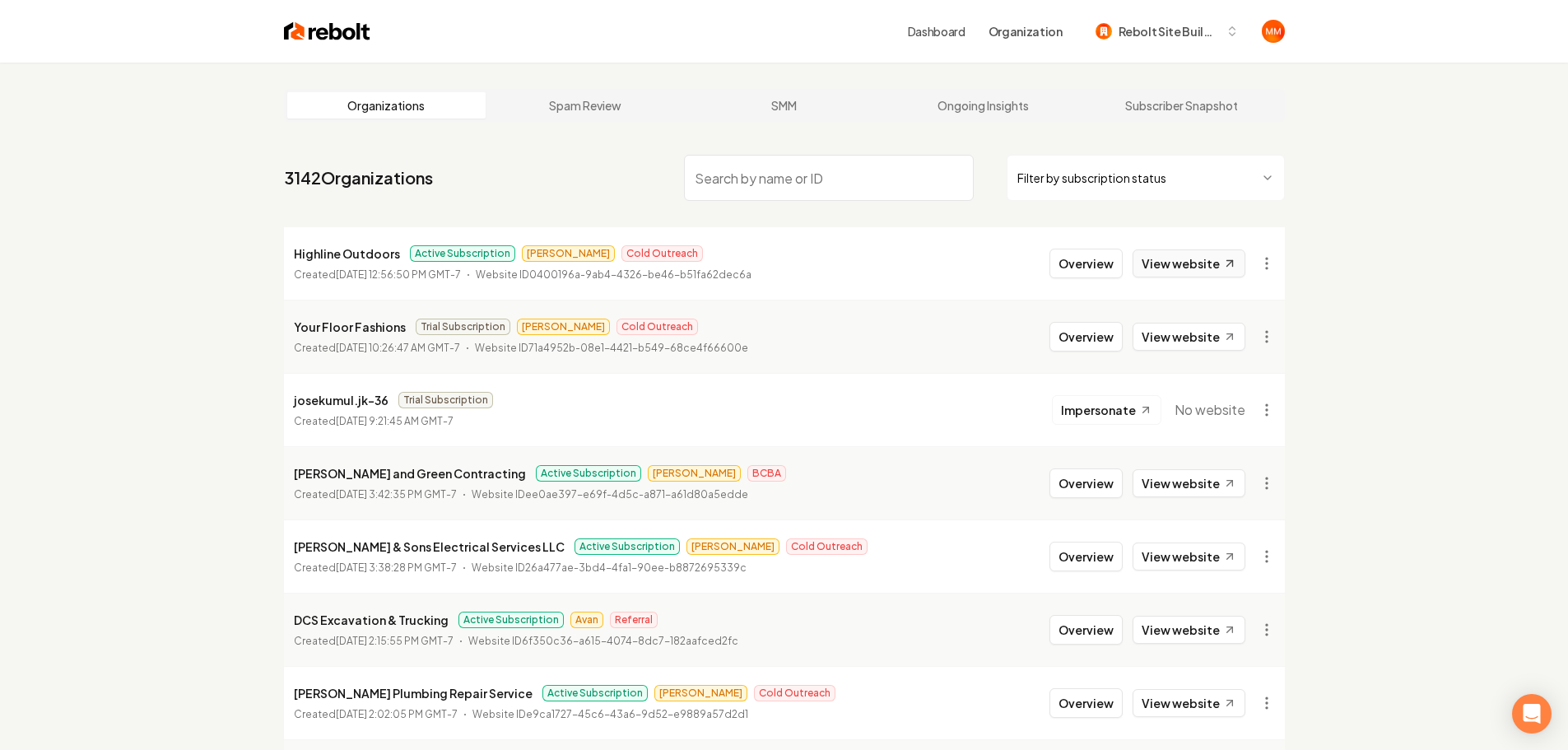
click at [1176, 254] on link "View website" at bounding box center [1189, 263] width 113 height 28
click at [1106, 265] on button "Overview" at bounding box center [1086, 263] width 73 height 30
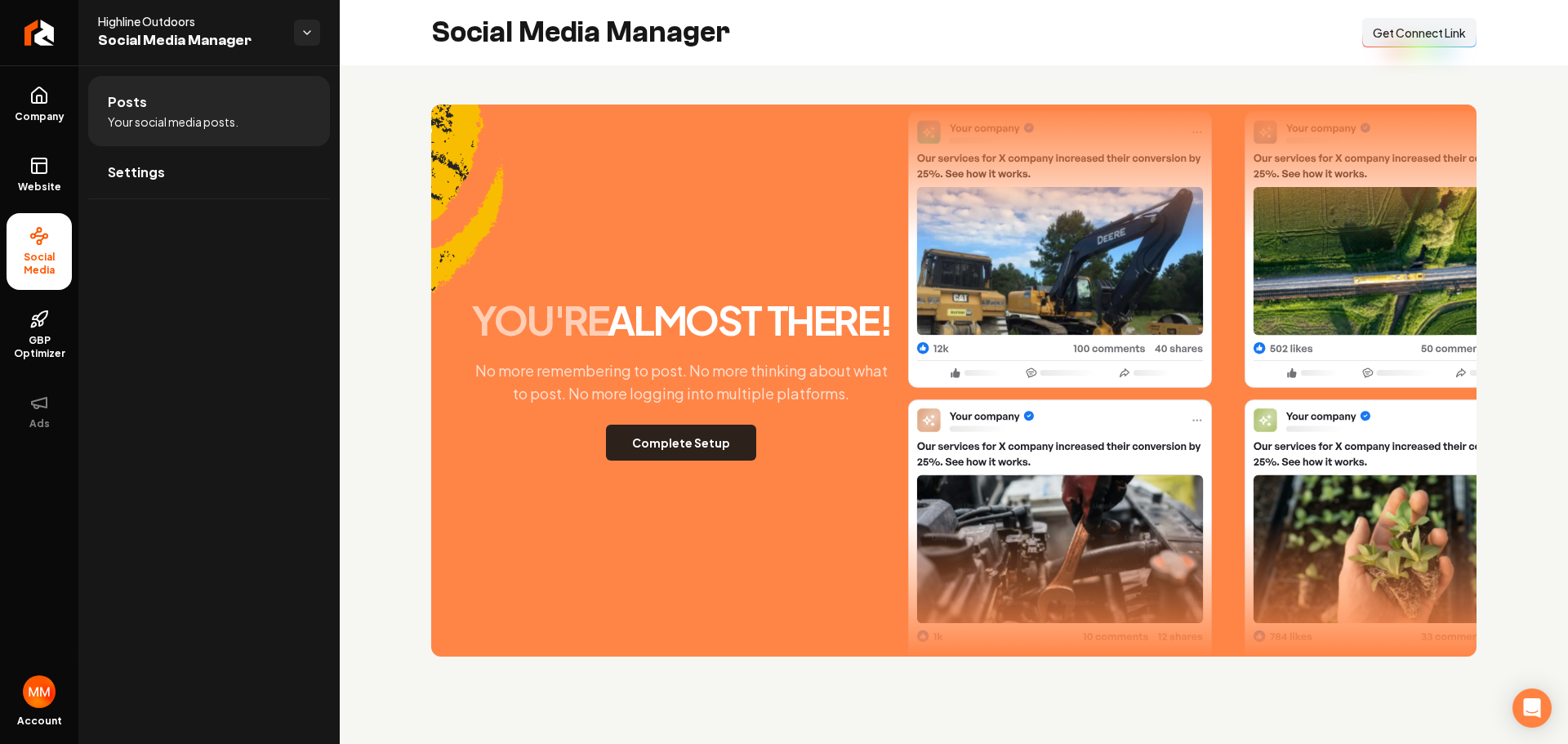
click at [690, 447] on button "Complete Setup" at bounding box center [681, 442] width 150 height 36
click at [680, 452] on button "Complete Setup" at bounding box center [681, 442] width 150 height 36
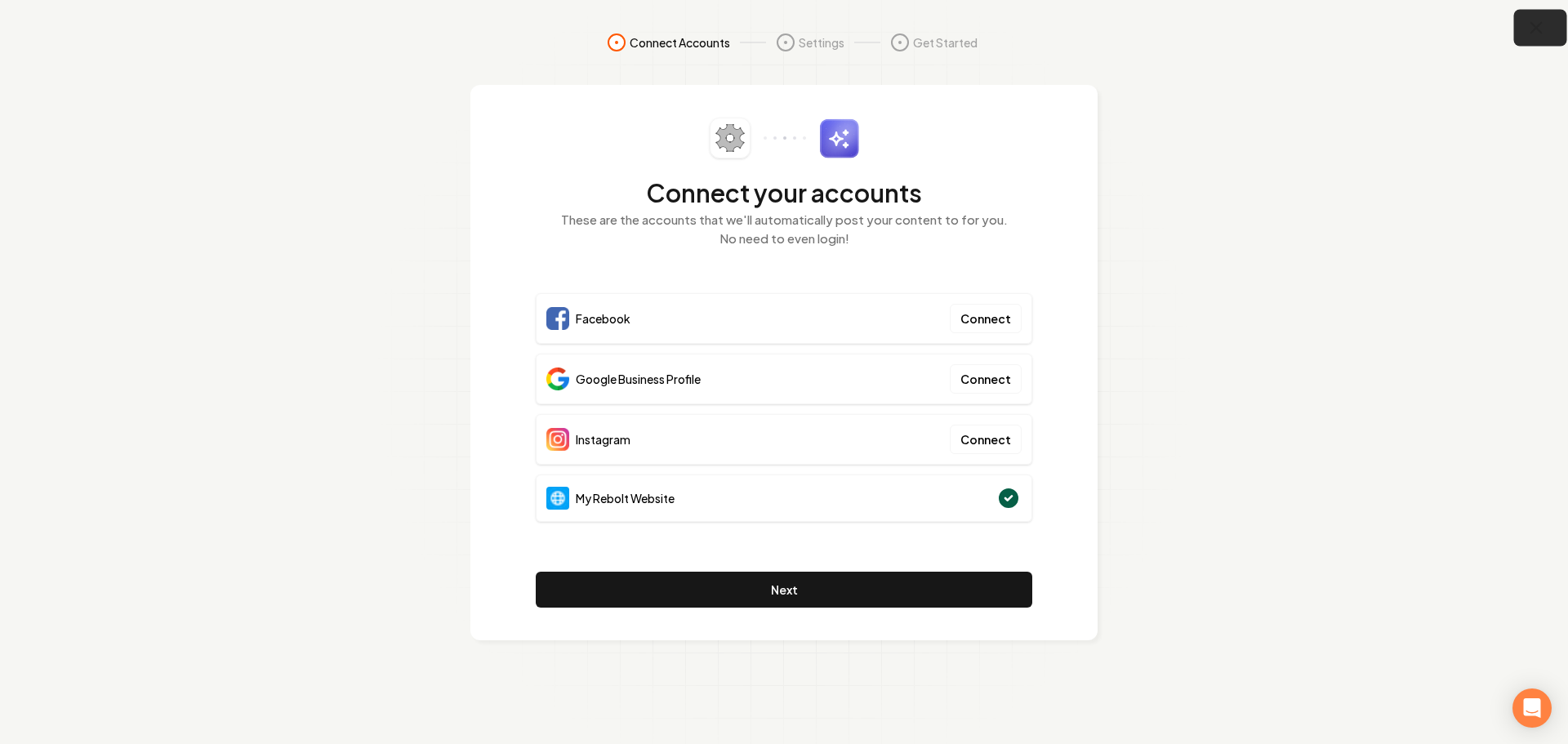
click at [1536, 24] on icon "button" at bounding box center [1537, 28] width 20 height 20
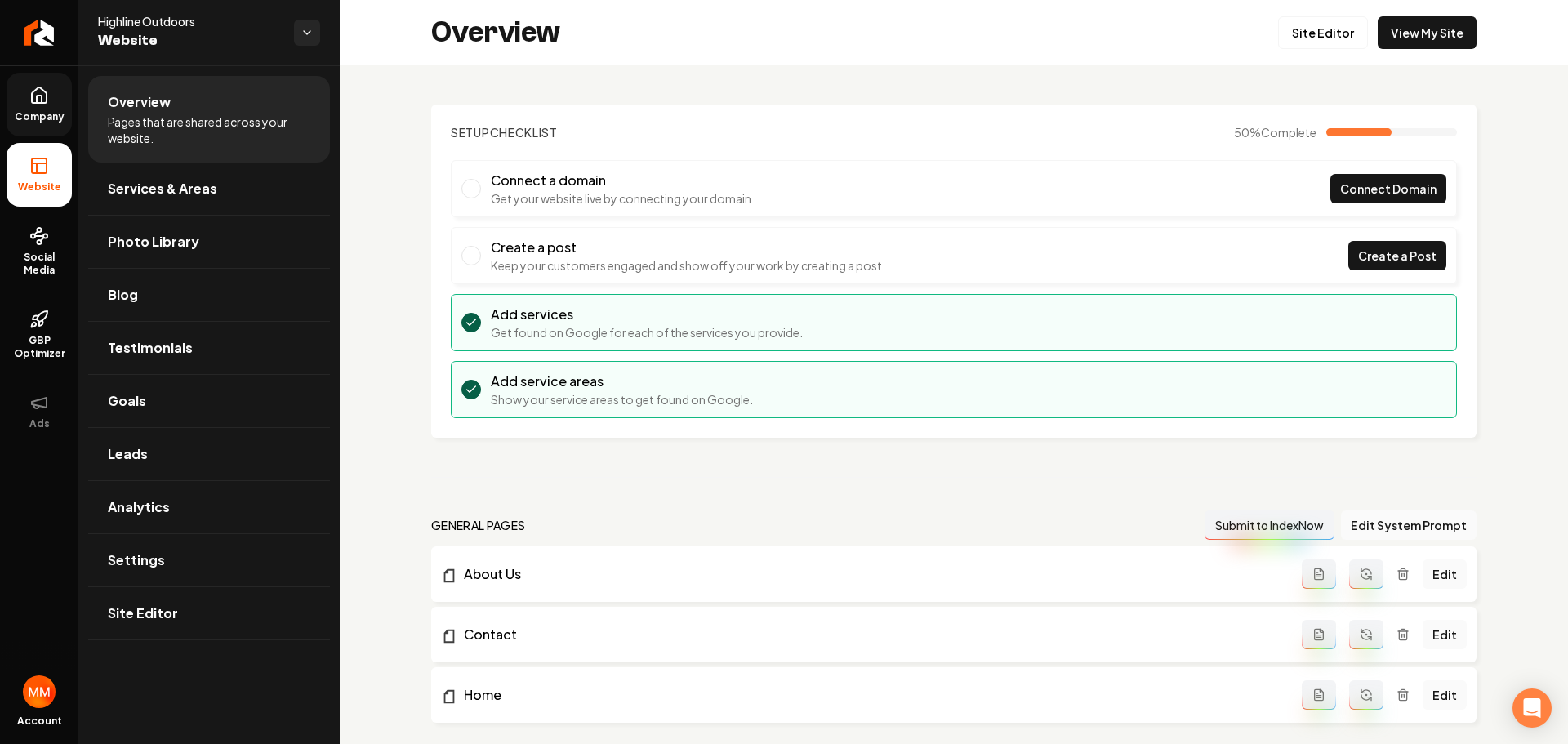
click at [52, 124] on link "Company" at bounding box center [40, 104] width 66 height 64
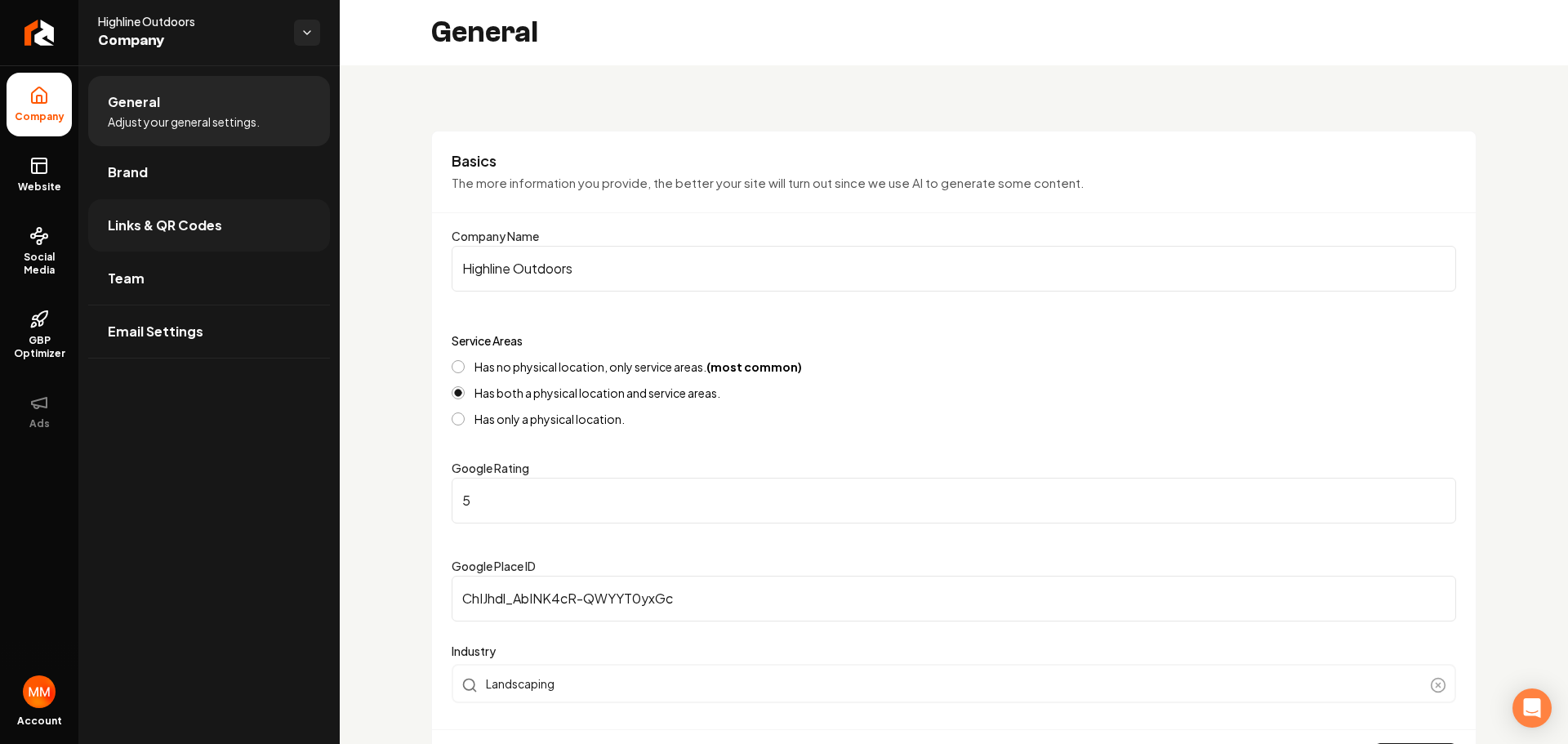
click at [212, 216] on span "Links & QR Codes" at bounding box center [165, 225] width 115 height 19
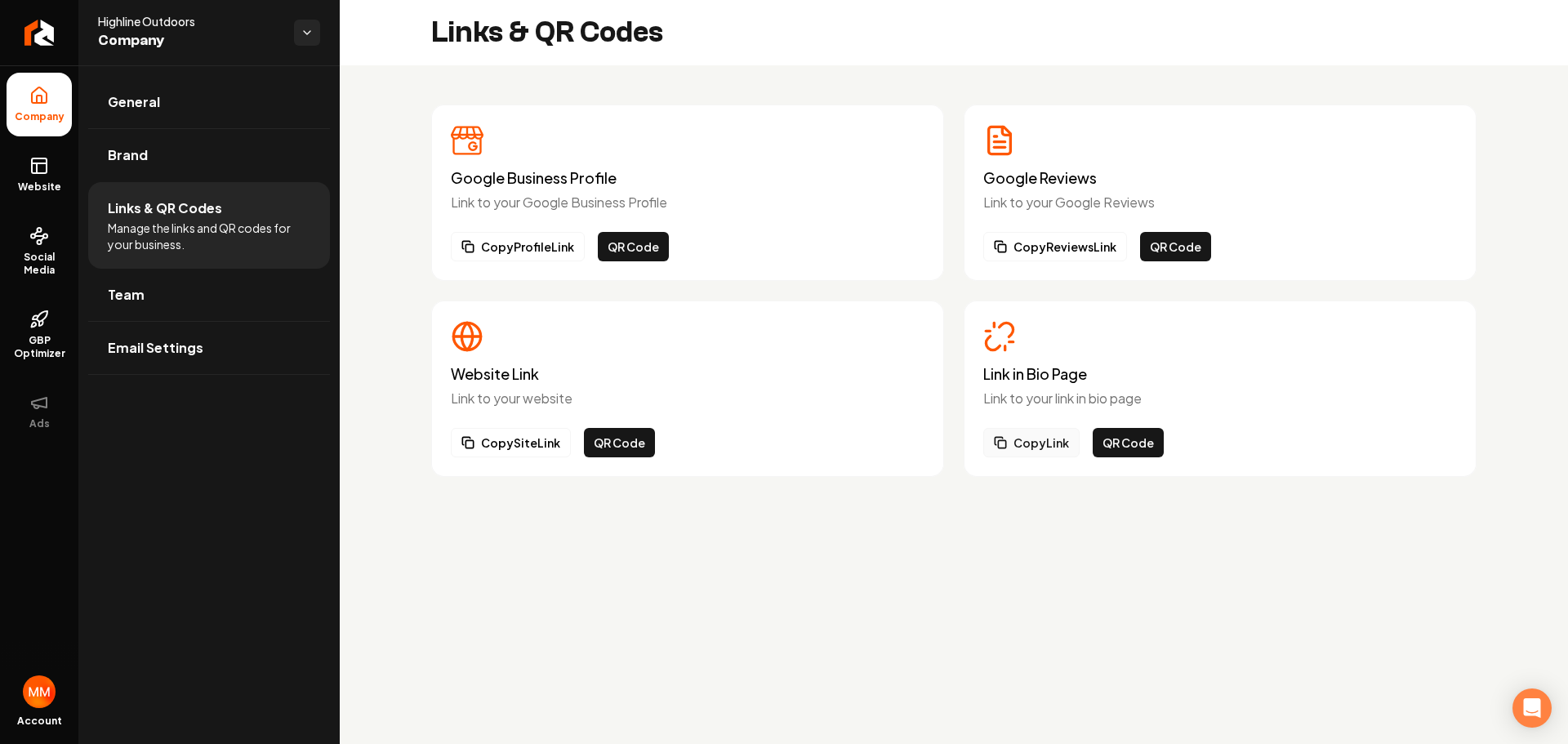
click at [1032, 437] on button "Copy Link" at bounding box center [1031, 442] width 96 height 29
click at [40, 168] on icon at bounding box center [39, 165] width 19 height 19
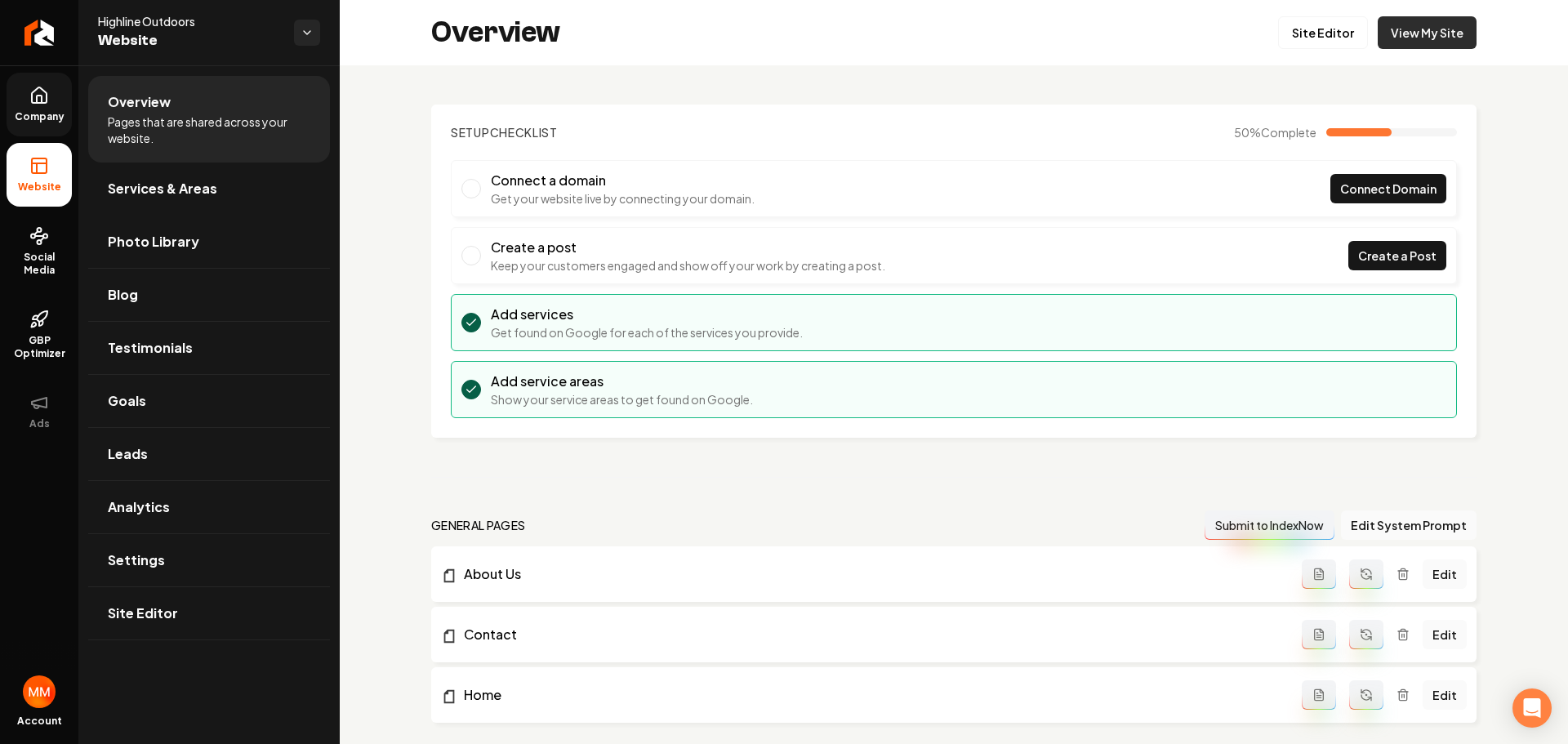
click at [1409, 40] on link "View My Site" at bounding box center [1426, 32] width 99 height 33
click at [34, 248] on link "Social Media" at bounding box center [40, 251] width 66 height 77
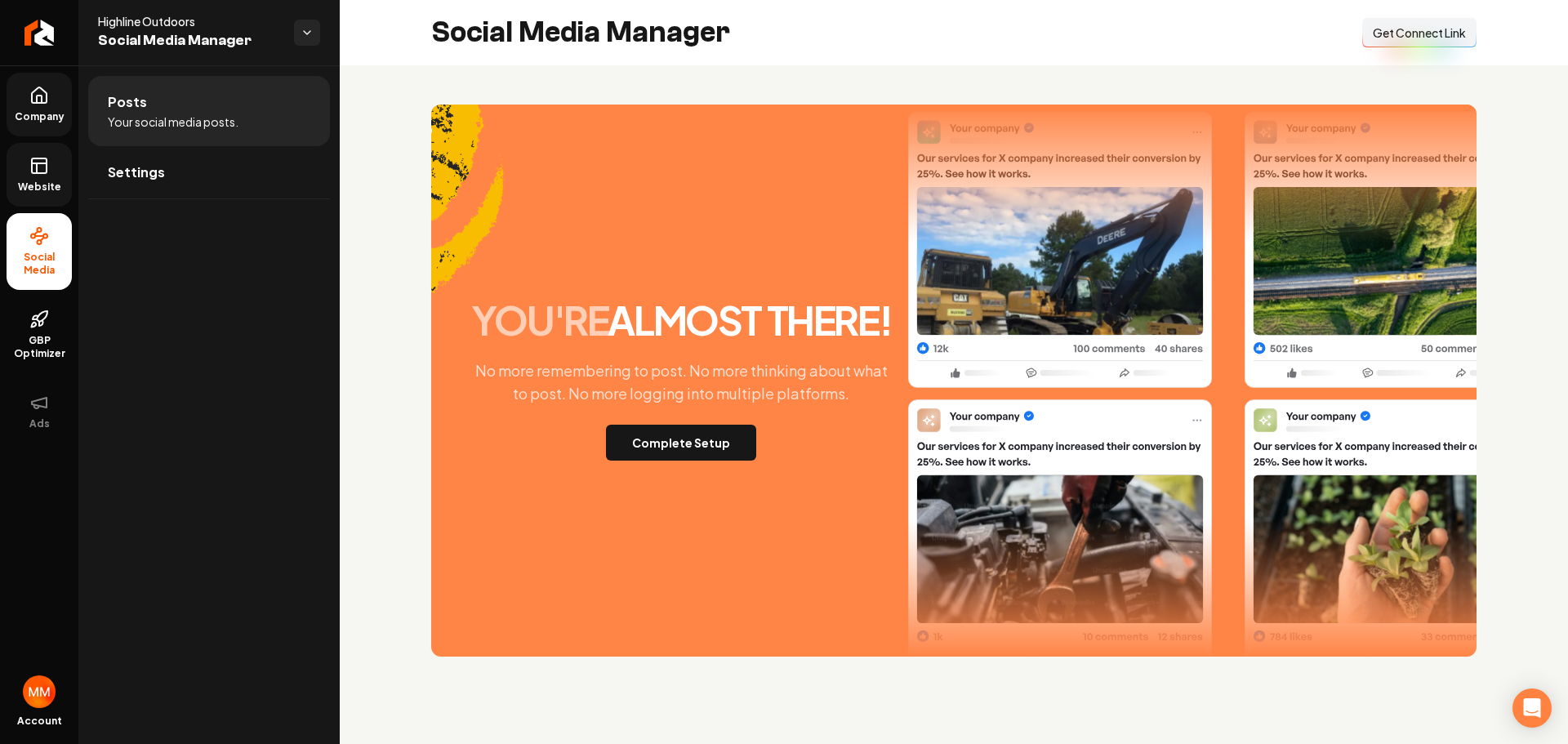
click at [1393, 35] on span "Get Connect Link" at bounding box center [1419, 32] width 93 height 16
click at [45, 176] on link "Website" at bounding box center [40, 175] width 66 height 64
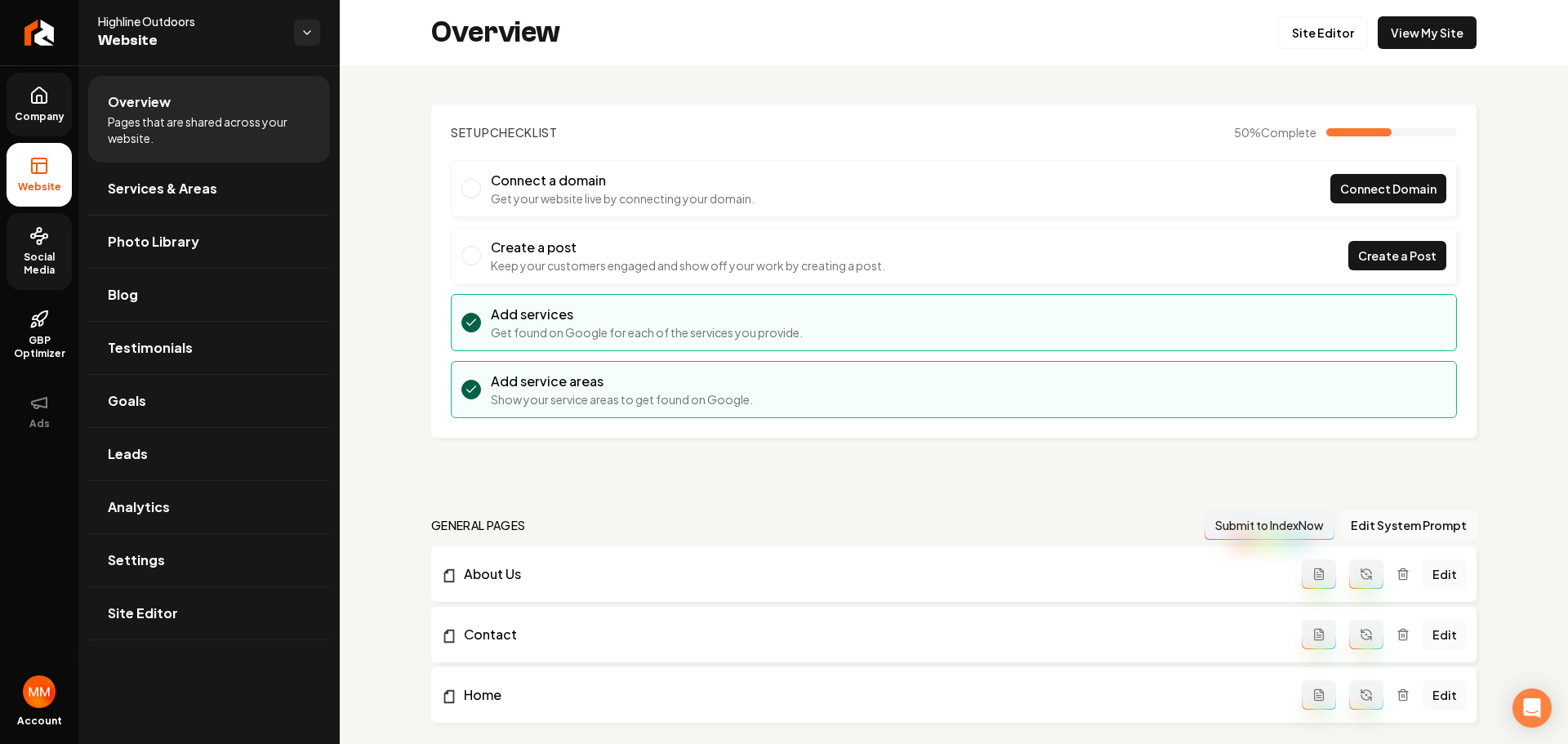
click at [43, 113] on span "Company" at bounding box center [40, 117] width 63 height 13
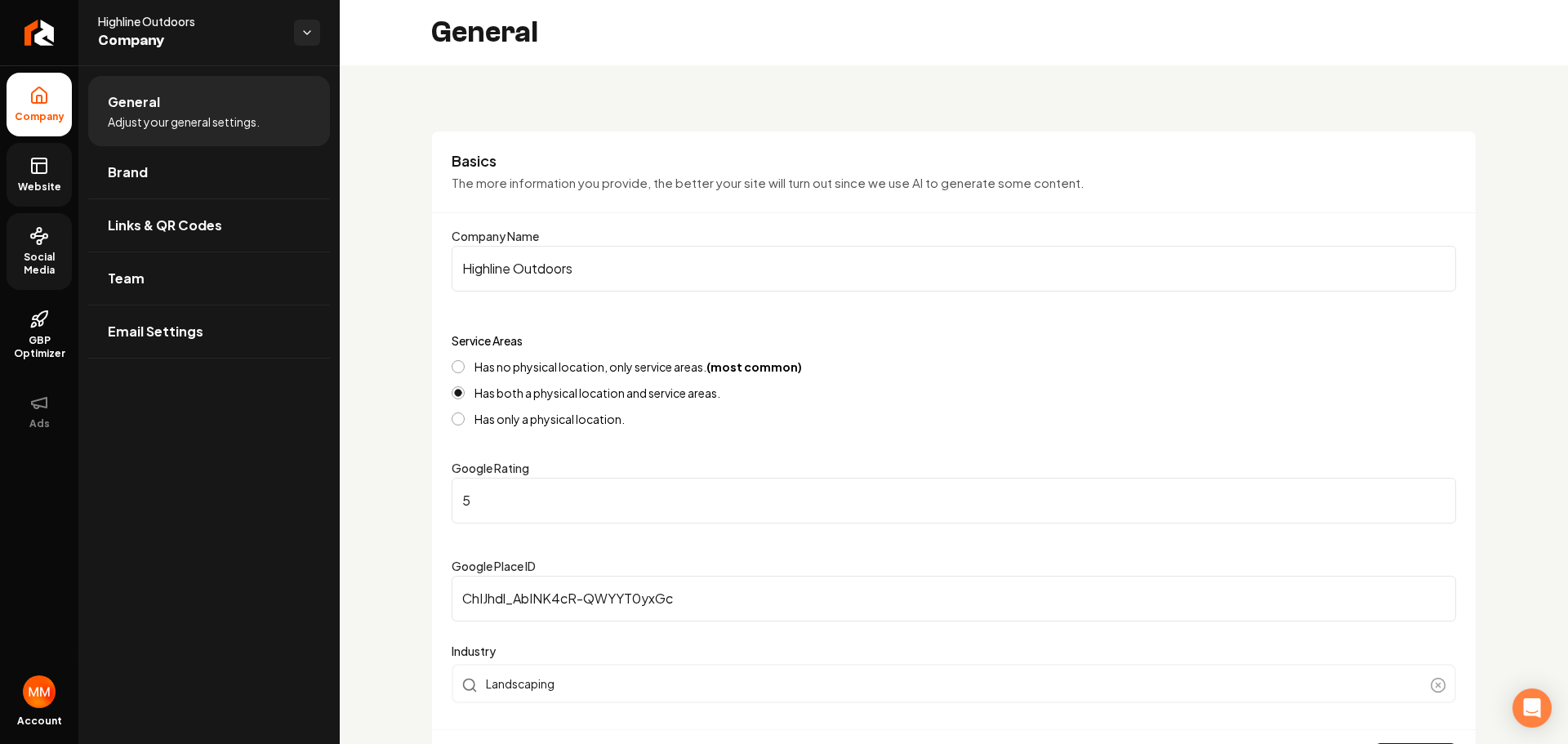
click at [46, 167] on rect at bounding box center [39, 165] width 14 height 14
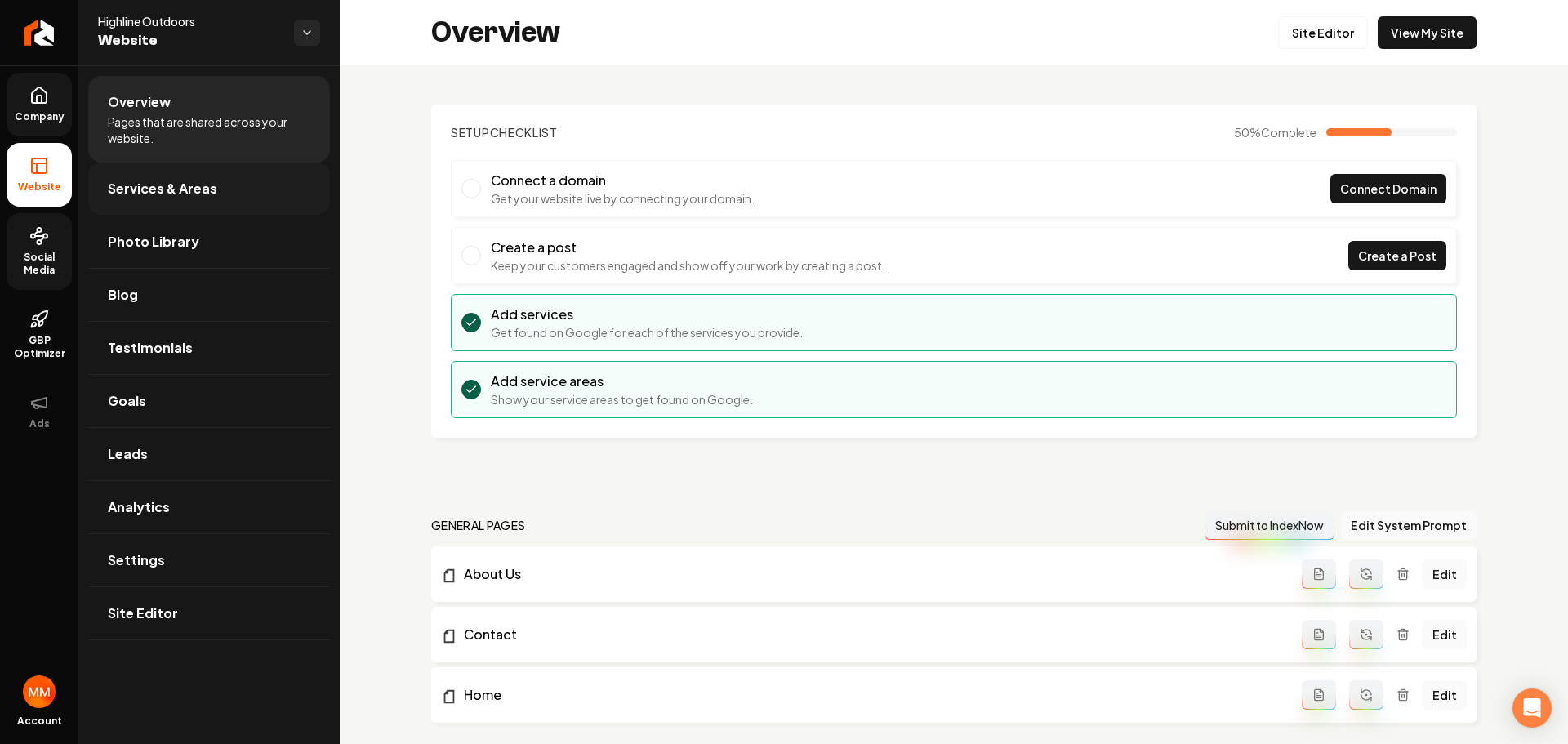
click at [191, 202] on link "Services & Areas" at bounding box center [209, 189] width 242 height 52
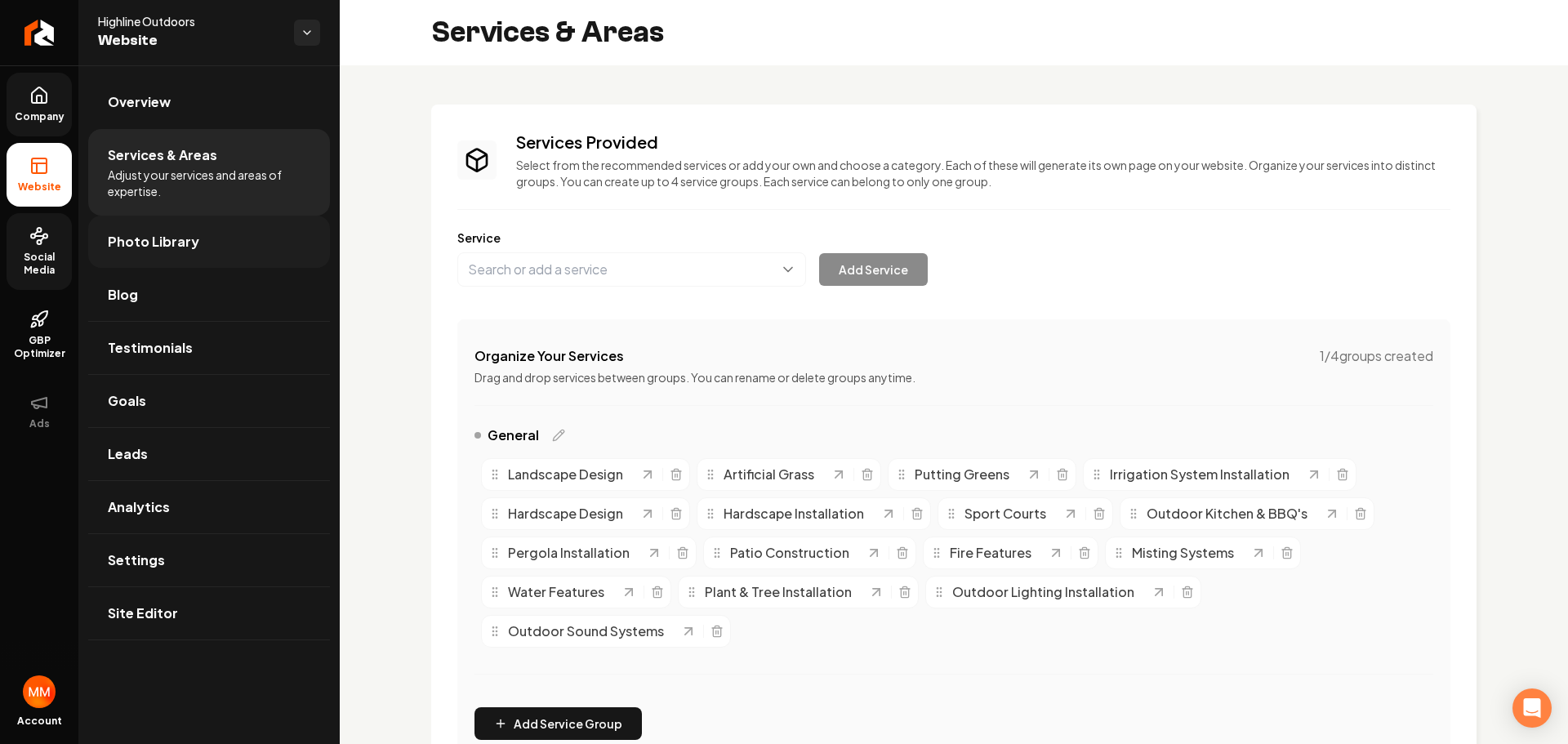
click at [198, 253] on link "Photo Library" at bounding box center [209, 242] width 242 height 52
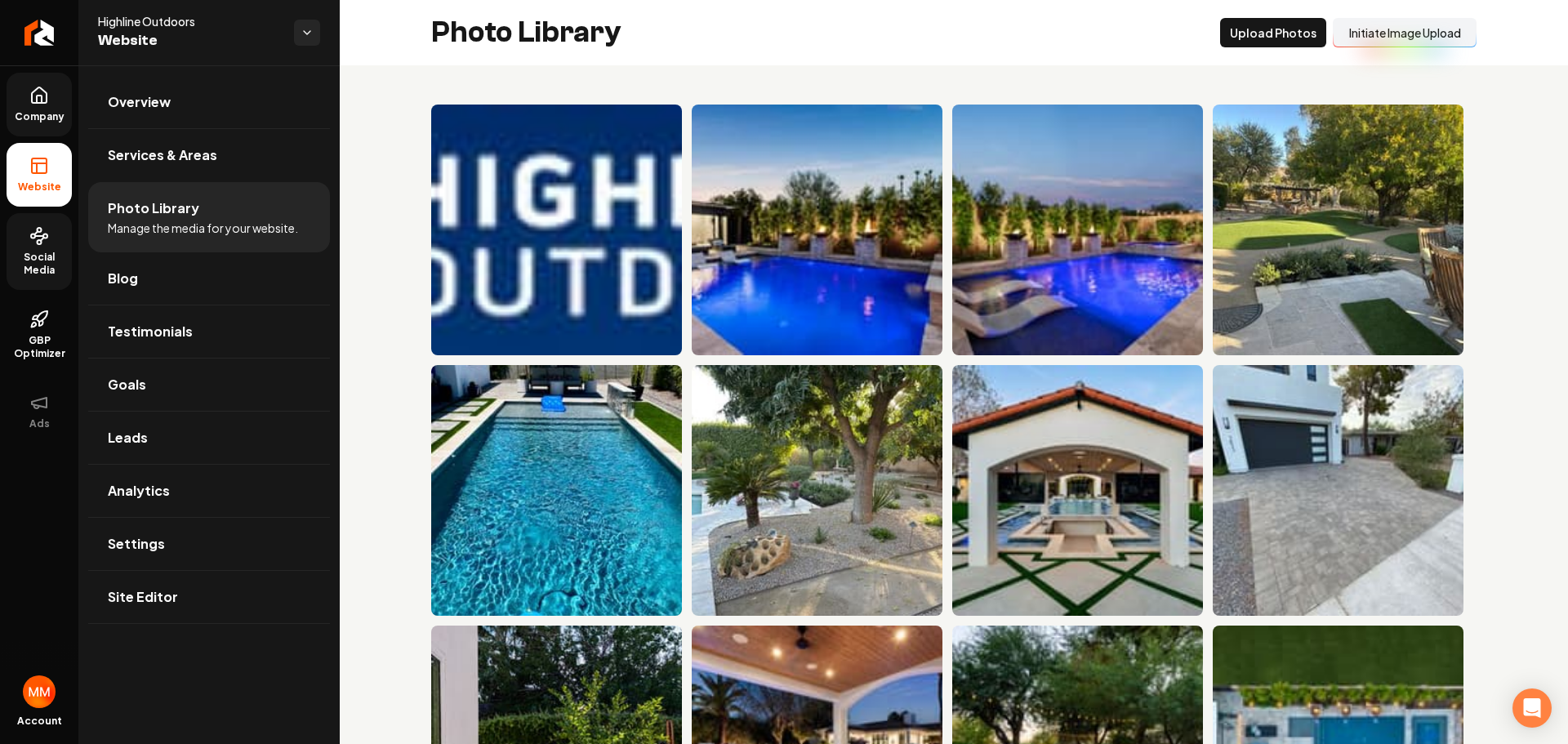
click at [1376, 24] on button "Initiate Image Upload" at bounding box center [1404, 32] width 144 height 29
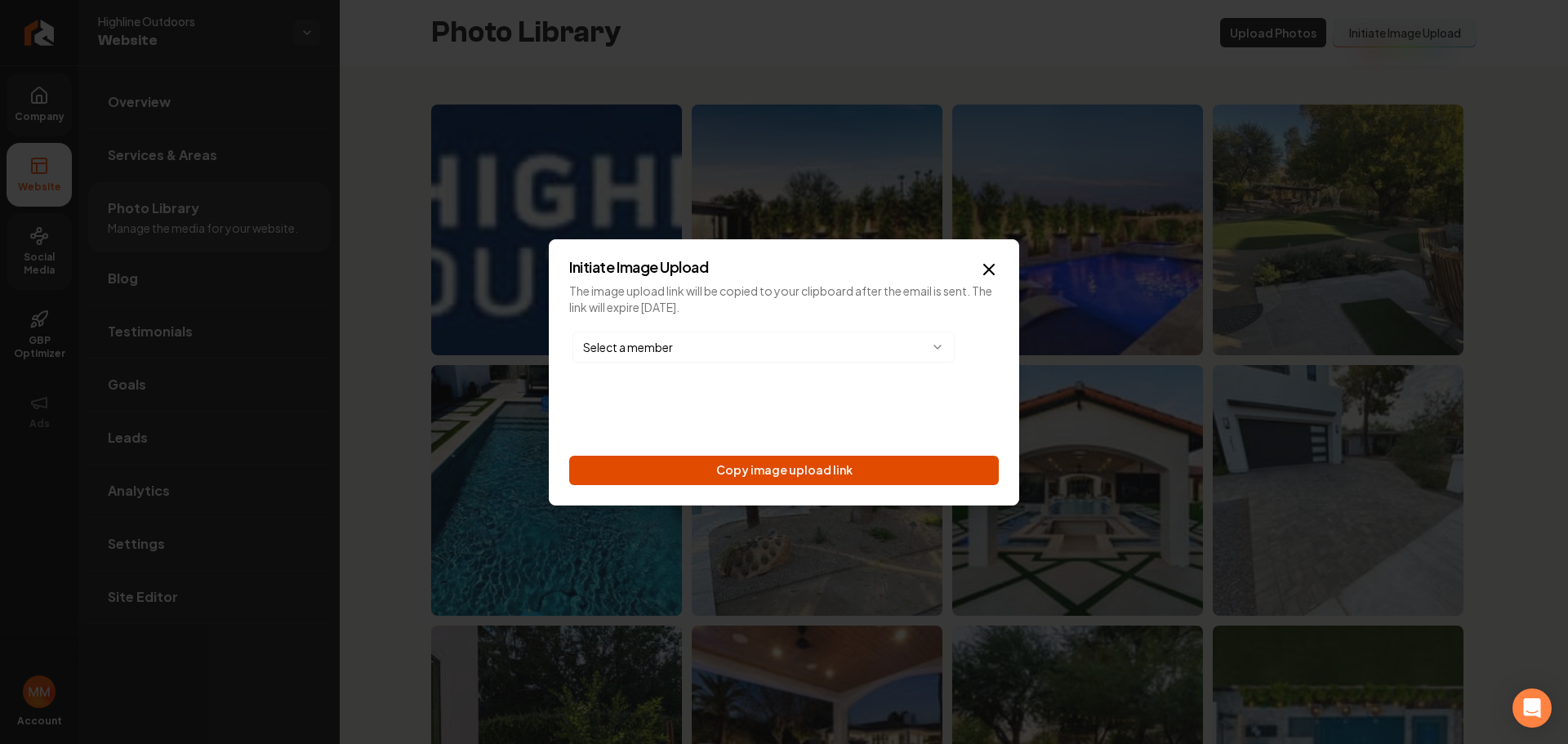
click at [857, 466] on button "Copy image upload link" at bounding box center [784, 470] width 430 height 29
